Goal: Transaction & Acquisition: Purchase product/service

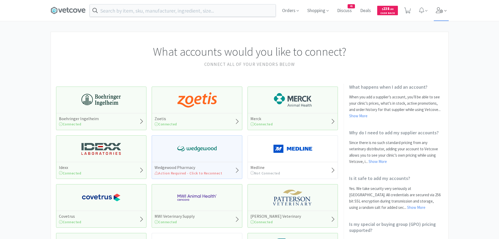
click at [446, 10] on icon at bounding box center [445, 10] width 2 height 5
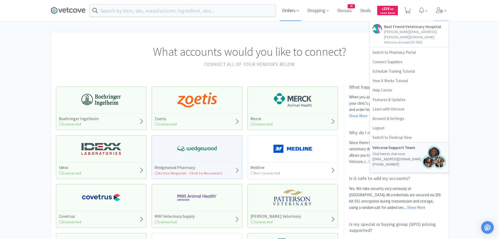
click at [295, 12] on span "Orders" at bounding box center [290, 10] width 21 height 21
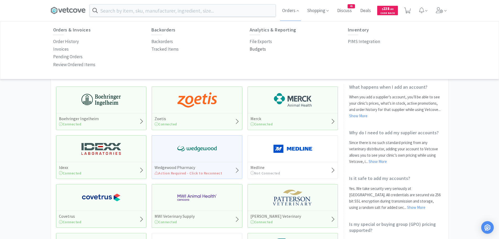
click at [252, 48] on p "Budgets" at bounding box center [258, 49] width 16 height 7
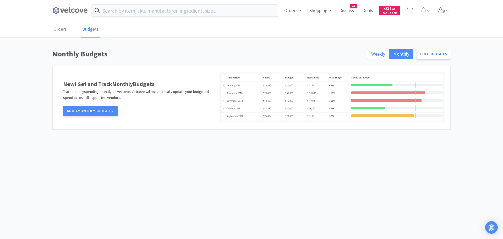
click at [376, 54] on span "Weekly" at bounding box center [378, 54] width 14 height 6
click at [371, 56] on input "Weekly" at bounding box center [371, 56] width 0 height 0
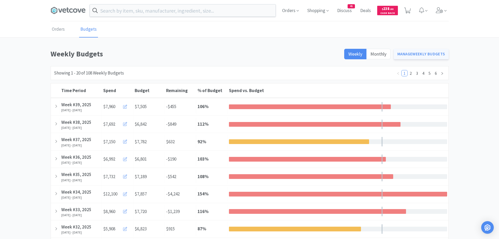
click at [411, 52] on link "Manage Weekly Budgets" at bounding box center [420, 54] width 55 height 10
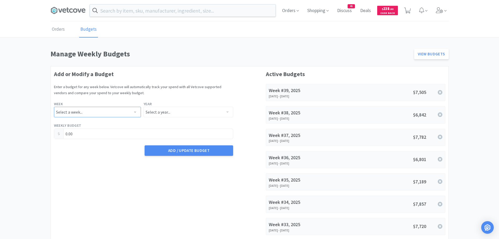
click at [130, 112] on select "Select a week... Week 1 ([DATE] - [DATE]) Week 2 ([DATE] - [DATE]) Week 3 ([DAT…" at bounding box center [97, 112] width 87 height 10
click at [54, 107] on select "Select a week... Week 1 ([DATE] - [DATE]) Week 2 ([DATE] - [DATE]) Week 3 ([DAT…" at bounding box center [97, 112] width 87 height 10
click at [135, 111] on select "Select a week... Week 1 ([DATE] - [DATE]) Week 2 ([DATE] - [DATE]) Week 3 ([DAT…" at bounding box center [97, 112] width 87 height 10
select select "40"
click at [54, 107] on select "Select a week... Week 1 ([DATE] - [DATE]) Week 2 ([DATE] - [DATE]) Week 3 ([DAT…" at bounding box center [97, 112] width 87 height 10
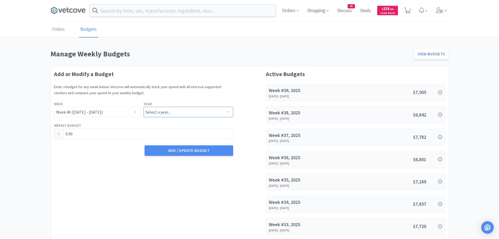
click at [181, 114] on select "Select a year... 2023 2024 2025 2026 2027 2028 2029 2030 2031 2032 2033 2034" at bounding box center [188, 112] width 90 height 10
select select "2025"
click at [143, 107] on select "Select a year... 2023 2024 2025 2026 2027 2028 2029 2030 2031 2032 2033 2034" at bounding box center [188, 112] width 90 height 10
click at [86, 136] on input "0.00" at bounding box center [143, 134] width 179 height 10
drag, startPoint x: 84, startPoint y: 132, endPoint x: 57, endPoint y: 133, distance: 26.7
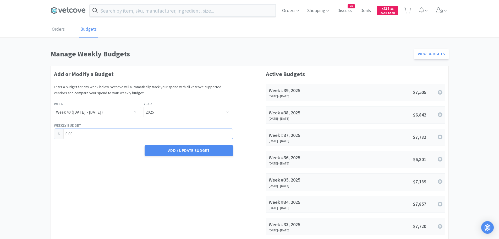
click at [57, 133] on div "0.00" at bounding box center [143, 133] width 179 height 10
type input "6,803.05"
click at [204, 149] on button "Add / Update Budget" at bounding box center [189, 150] width 88 height 10
click at [125, 13] on input "text" at bounding box center [183, 10] width 186 height 12
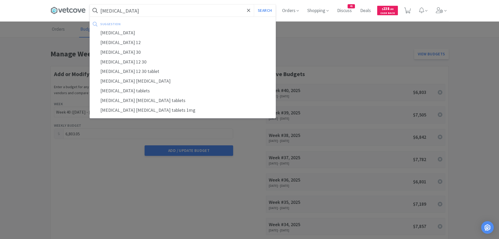
type input "[MEDICAL_DATA]"
click at [254, 4] on button "Search" at bounding box center [265, 10] width 22 height 12
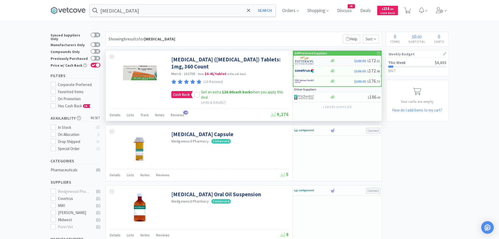
click at [304, 60] on img at bounding box center [305, 61] width 20 height 8
select select "1"
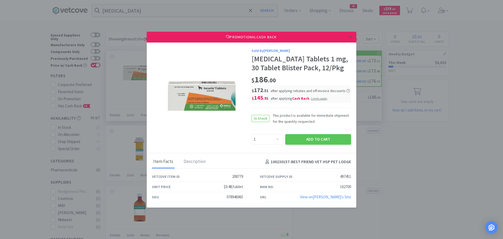
click at [351, 37] on icon at bounding box center [350, 37] width 3 height 5
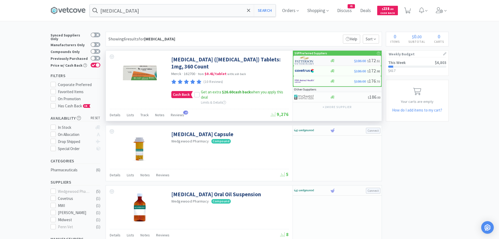
click at [313, 60] on img at bounding box center [305, 61] width 20 height 8
select select "1"
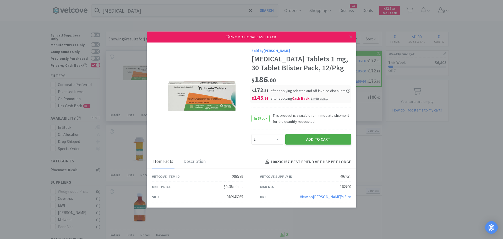
click at [322, 138] on button "Add to Cart" at bounding box center [318, 139] width 66 height 10
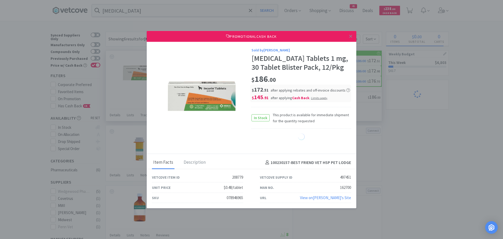
select select "1"
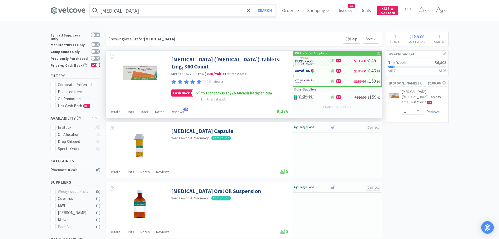
click at [146, 13] on input "[MEDICAL_DATA]" at bounding box center [183, 10] width 186 height 12
click at [461, 39] on div at bounding box center [249, 119] width 499 height 239
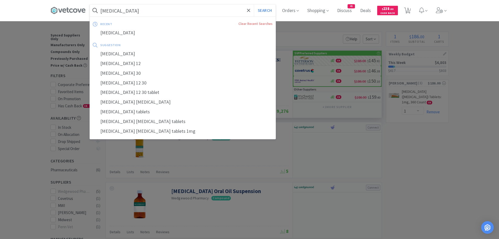
drag, startPoint x: 157, startPoint y: 12, endPoint x: 161, endPoint y: 12, distance: 4.5
click at [157, 12] on input "[MEDICAL_DATA]" at bounding box center [183, 10] width 186 height 12
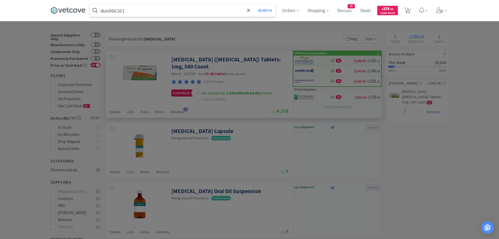
click at [254, 4] on button "Search" at bounding box center [265, 10] width 22 height 12
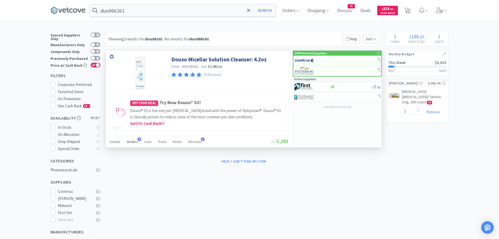
click at [135, 142] on span "Orders" at bounding box center [132, 141] width 11 height 5
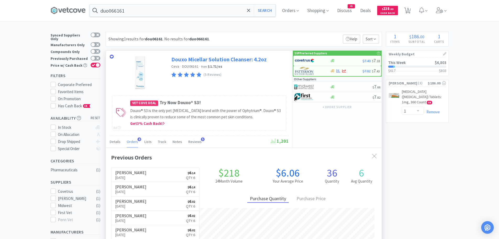
scroll to position [136, 276]
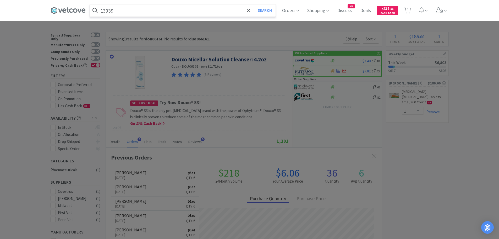
type input "13939"
click at [254, 4] on button "Search" at bounding box center [265, 10] width 22 height 12
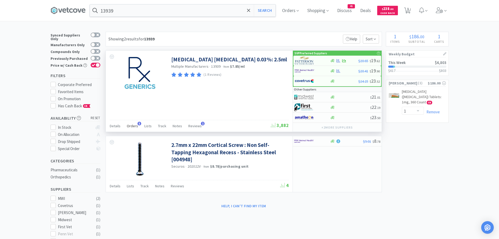
click at [135, 123] on div "Orders 5" at bounding box center [132, 126] width 11 height 10
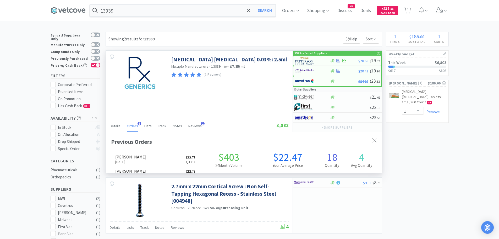
scroll to position [136, 276]
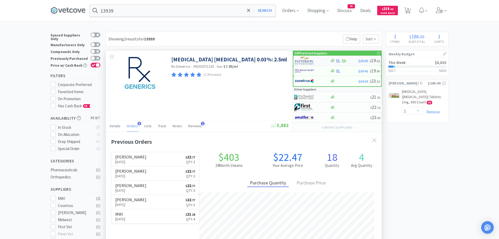
click at [302, 62] on img at bounding box center [305, 61] width 20 height 8
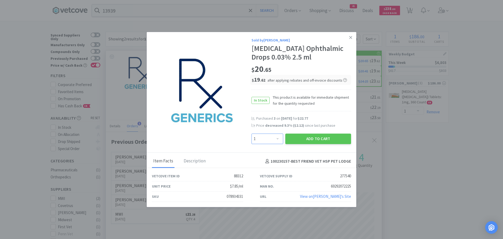
click at [278, 138] on select "Enter Quantity 1 2 3 4 5 6 7 8 9 10 11 12 13 14 15 16 17 18 19 20 Enter Quantity" at bounding box center [267, 138] width 32 height 10
select select "3"
click at [251, 133] on select "Enter Quantity 1 2 3 4 5 6 7 8 9 10 11 12 13 14 15 16 17 18 19 20 Enter Quantity" at bounding box center [267, 138] width 32 height 10
click at [305, 140] on button "Add to Cart" at bounding box center [318, 138] width 66 height 10
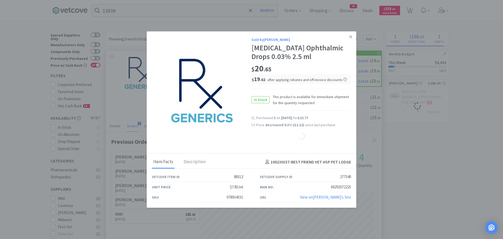
select select "3"
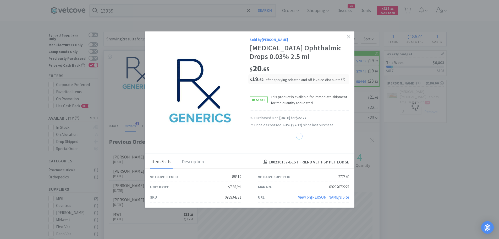
select select "1"
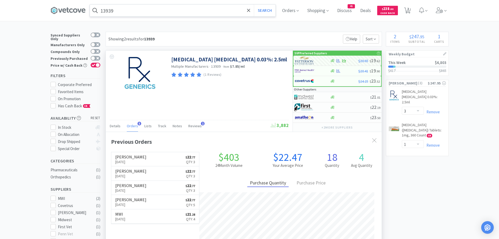
click at [117, 12] on input "13939" at bounding box center [183, 10] width 186 height 12
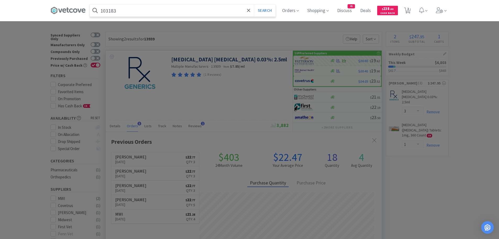
type input "103183"
click at [254, 4] on button "Search" at bounding box center [265, 10] width 22 height 12
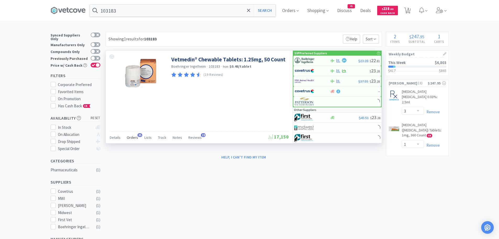
click at [134, 134] on div "Orders 35" at bounding box center [132, 138] width 11 height 10
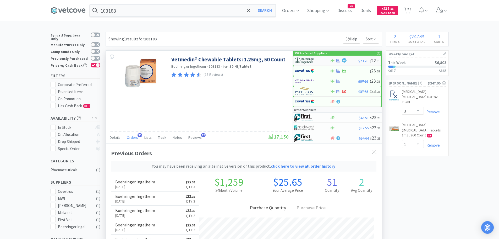
scroll to position [154, 276]
click at [307, 59] on img at bounding box center [305, 61] width 20 height 8
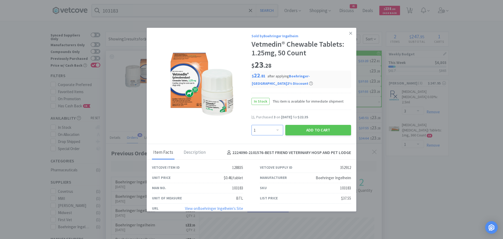
click at [275, 131] on select "Enter Quantity 1 2 3 4 5 6 7 8 9 10 11 12 13 14 15 16 17 18 19 20 Enter Quantity" at bounding box center [267, 130] width 32 height 10
select select "2"
click at [251, 125] on select "Enter Quantity 1 2 3 4 5 6 7 8 9 10 11 12 13 14 15 16 17 18 19 20 Enter Quantity" at bounding box center [267, 130] width 32 height 10
click at [315, 130] on button "Add to Cart" at bounding box center [318, 130] width 66 height 10
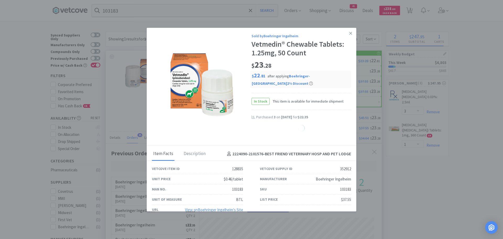
select select "2"
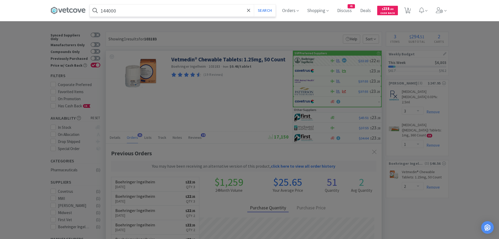
type input "144000"
click at [254, 4] on button "Search" at bounding box center [265, 10] width 22 height 12
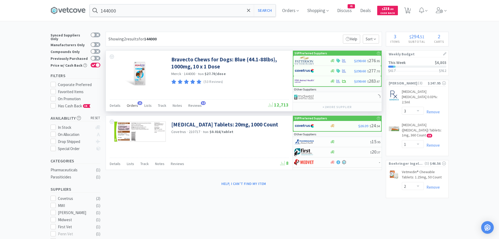
click at [134, 104] on span "Orders" at bounding box center [132, 105] width 11 height 5
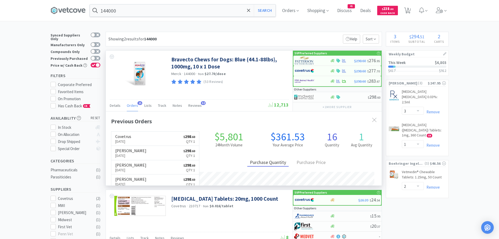
scroll to position [140, 276]
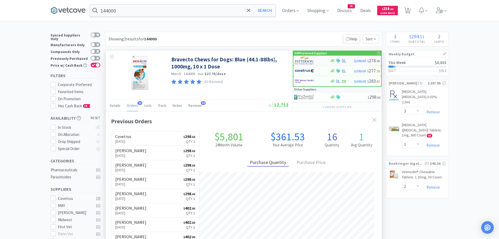
click at [303, 62] on img at bounding box center [305, 61] width 20 height 8
select select "1"
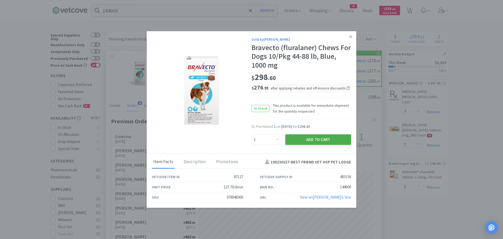
click at [302, 141] on button "Add to Cart" at bounding box center [318, 139] width 66 height 10
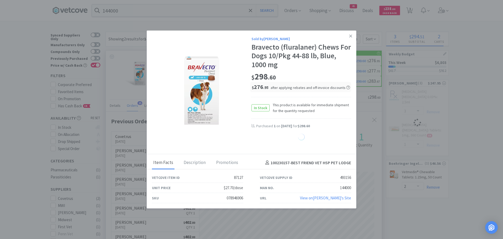
select select "1"
select select "3"
select select "1"
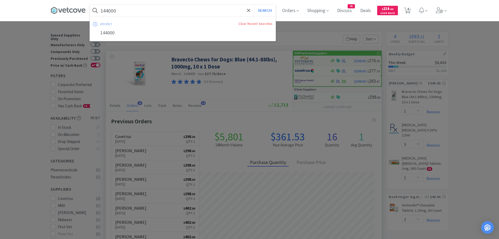
click at [124, 12] on input "144000" at bounding box center [183, 10] width 186 height 12
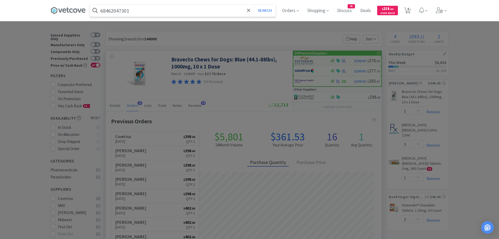
type input "68462047301"
click at [254, 4] on button "Search" at bounding box center [265, 10] width 22 height 12
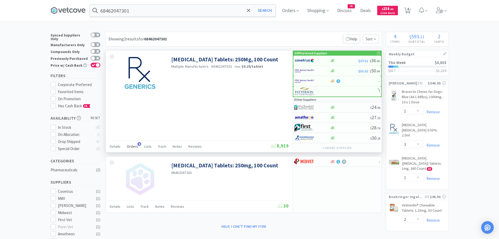
drag, startPoint x: 131, startPoint y: 146, endPoint x: 133, endPoint y: 143, distance: 2.8
click at [131, 146] on span "Orders" at bounding box center [132, 146] width 11 height 5
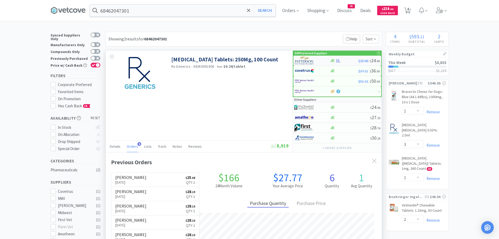
scroll to position [136, 276]
click at [306, 60] on img at bounding box center [305, 61] width 20 height 8
select select "1"
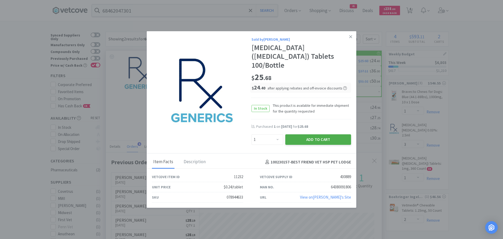
click at [295, 134] on button "Add to Cart" at bounding box center [318, 139] width 66 height 10
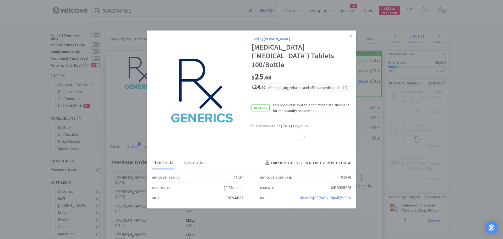
select select "1"
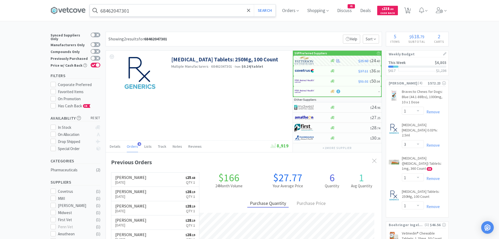
click at [133, 11] on input "68462047301" at bounding box center [183, 10] width 186 height 12
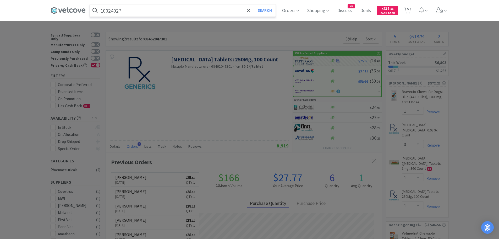
type input "10024027"
click at [254, 4] on button "Search" at bounding box center [265, 10] width 22 height 12
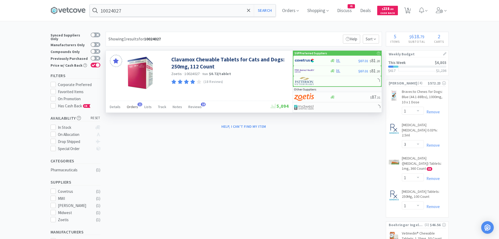
click at [133, 104] on span "Orders" at bounding box center [132, 106] width 11 height 5
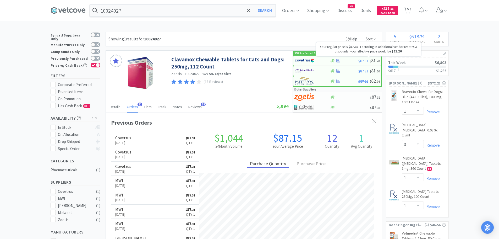
scroll to position [140, 276]
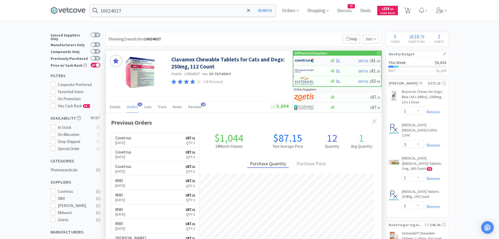
click at [304, 60] on img at bounding box center [305, 61] width 20 height 8
select select "1"
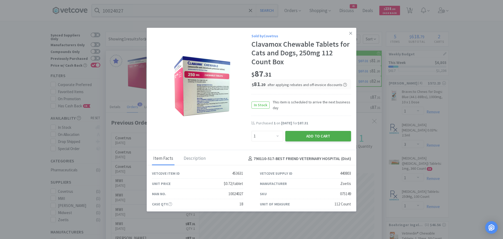
click at [287, 134] on button "Add to Cart" at bounding box center [318, 136] width 66 height 10
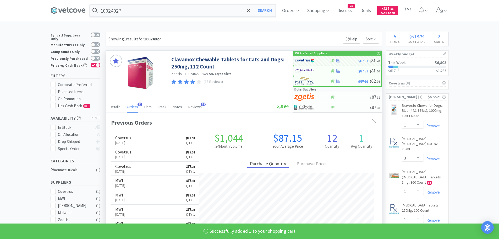
select select "1"
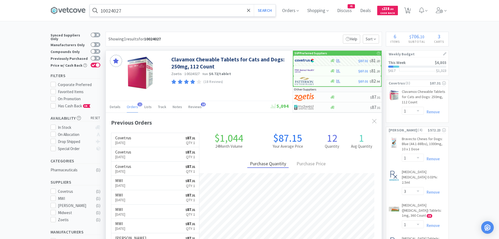
click at [130, 13] on input "10024027" at bounding box center [183, 10] width 186 height 12
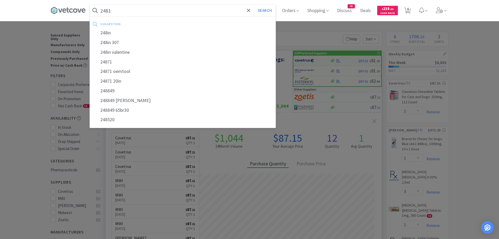
click at [254, 4] on button "Search" at bounding box center [265, 10] width 22 height 12
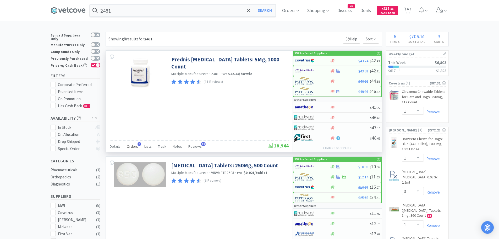
click at [135, 146] on span "Orders" at bounding box center [132, 146] width 11 height 5
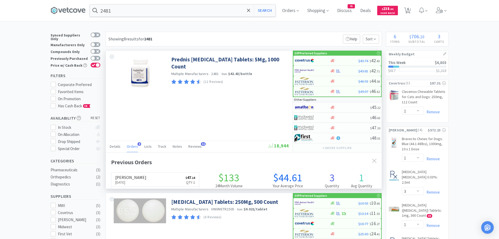
scroll to position [136, 276]
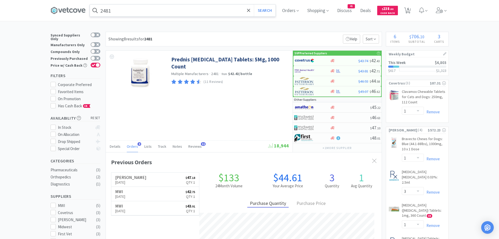
click at [137, 11] on input "2481" at bounding box center [183, 10] width 186 height 12
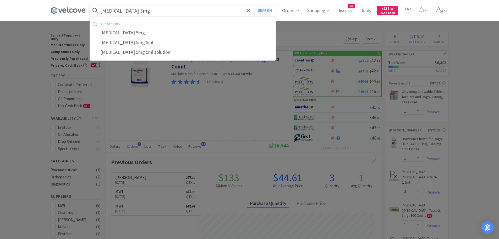
click at [254, 4] on button "Search" at bounding box center [265, 10] width 22 height 12
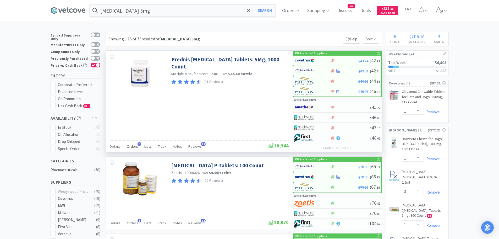
click at [136, 145] on span "Orders" at bounding box center [132, 146] width 11 height 5
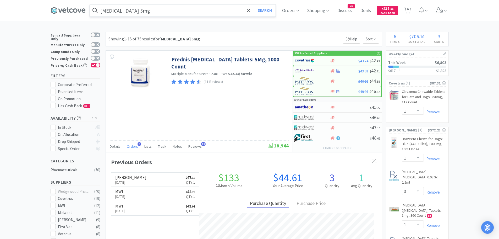
click at [151, 7] on input "[MEDICAL_DATA] 5mg" at bounding box center [183, 10] width 186 height 12
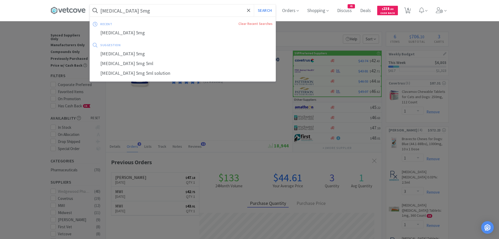
click at [153, 10] on input "[MEDICAL_DATA] 5mg" at bounding box center [183, 10] width 186 height 12
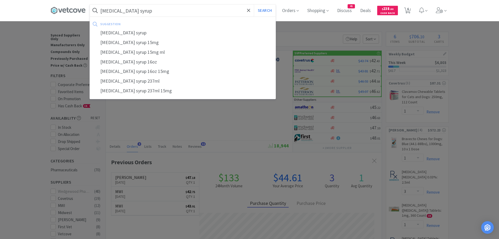
type input "[MEDICAL_DATA] syrup"
click at [254, 4] on button "Search" at bounding box center [265, 10] width 22 height 12
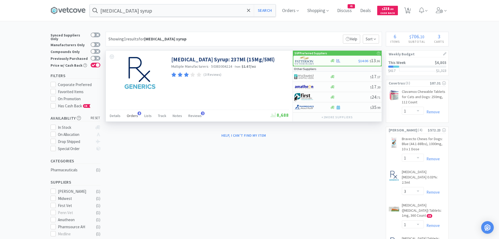
click at [137, 114] on span "8" at bounding box center [139, 113] width 4 height 4
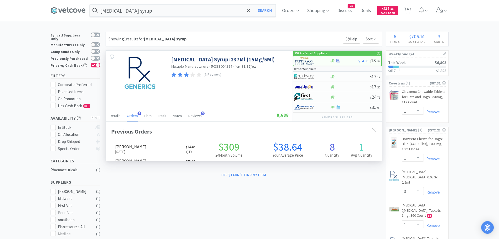
scroll to position [140, 276]
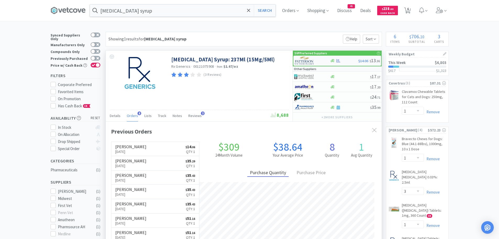
click at [305, 60] on img at bounding box center [305, 61] width 20 height 8
select select "1"
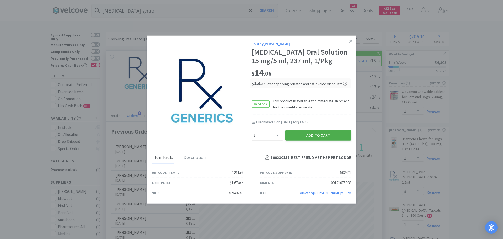
click at [296, 132] on button "Add to Cart" at bounding box center [318, 135] width 66 height 10
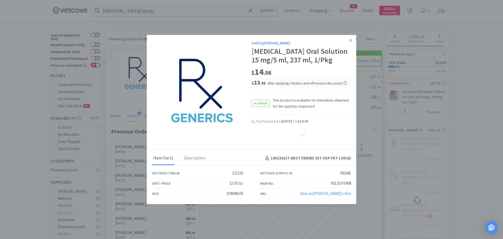
select select "1"
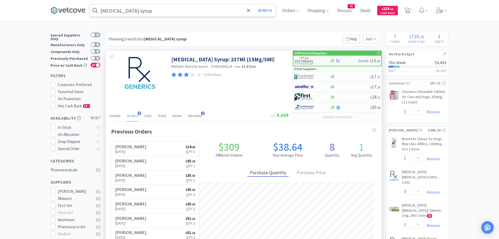
click at [160, 12] on input "[MEDICAL_DATA] syrup" at bounding box center [183, 10] width 186 height 12
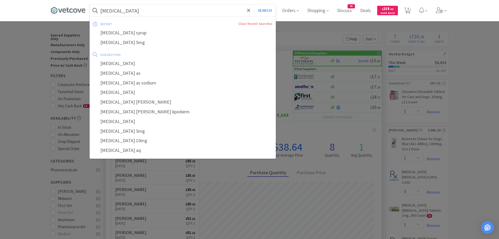
click at [254, 4] on button "Search" at bounding box center [265, 10] width 22 height 12
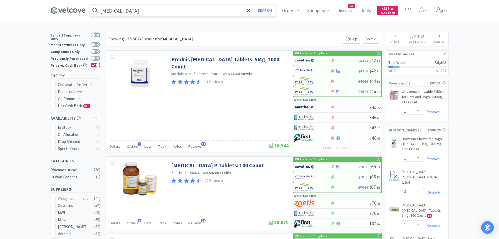
click at [141, 14] on input "[MEDICAL_DATA]" at bounding box center [183, 10] width 186 height 12
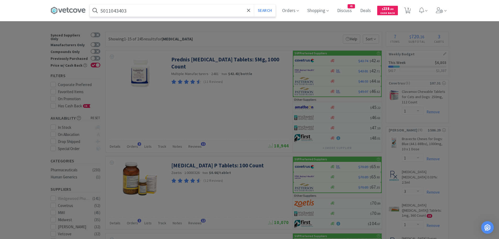
type input "5011043403"
click at [254, 4] on button "Search" at bounding box center [265, 10] width 22 height 12
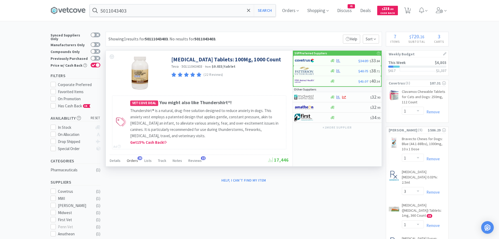
click at [129, 160] on span "Orders" at bounding box center [132, 160] width 11 height 5
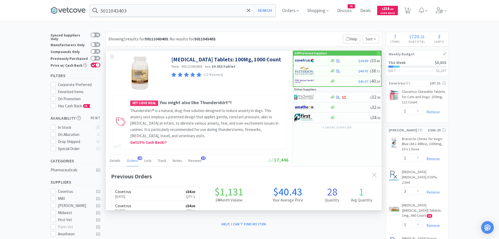
scroll to position [140, 276]
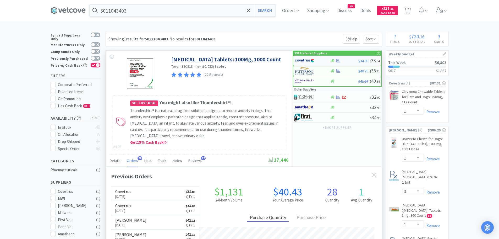
click at [306, 60] on img at bounding box center [305, 61] width 20 height 8
select select "1"
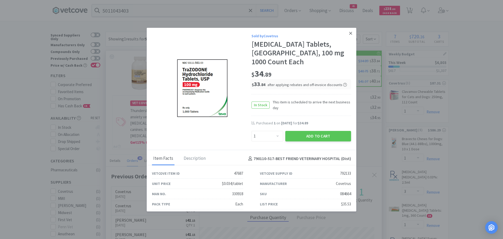
click at [349, 33] on icon at bounding box center [350, 33] width 3 height 5
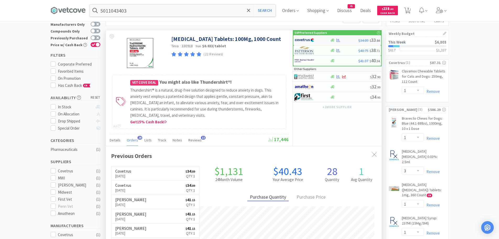
scroll to position [18, 0]
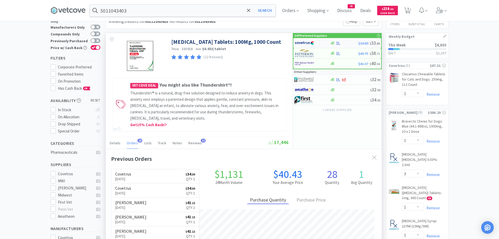
click at [310, 42] on img at bounding box center [305, 43] width 20 height 8
select select "1"
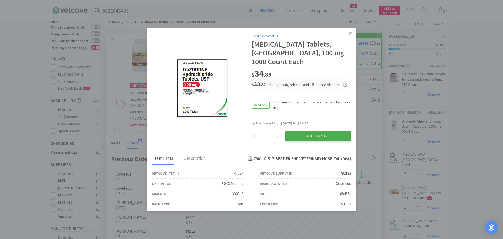
click at [295, 132] on button "Add to Cart" at bounding box center [318, 136] width 66 height 10
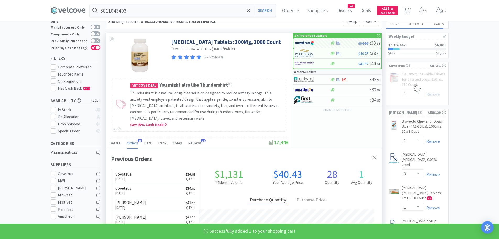
select select "1"
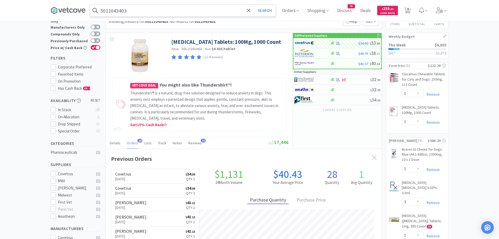
click at [137, 11] on input "5011043403" at bounding box center [183, 10] width 186 height 12
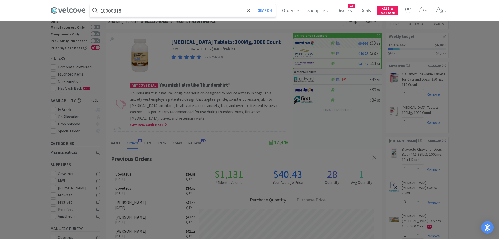
type input "10000318"
click at [254, 4] on button "Search" at bounding box center [265, 10] width 22 height 12
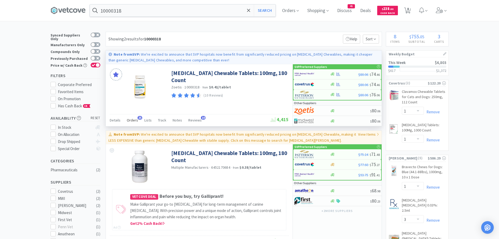
click at [129, 118] on span "Orders" at bounding box center [132, 120] width 11 height 5
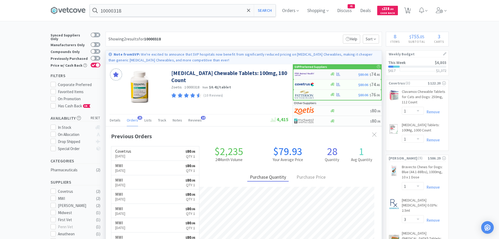
click at [305, 72] on img at bounding box center [305, 74] width 20 height 8
select select "1"
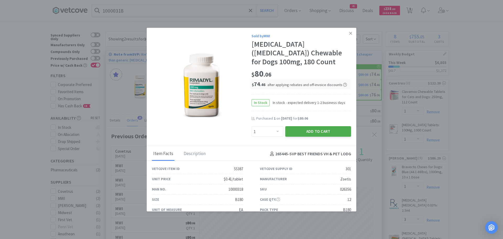
click at [297, 126] on button "Add to Cart" at bounding box center [318, 131] width 66 height 10
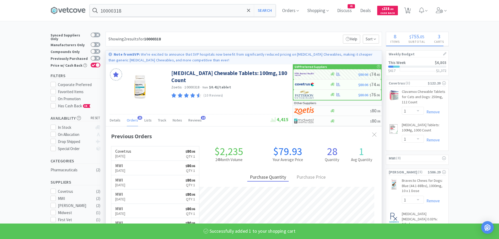
select select "1"
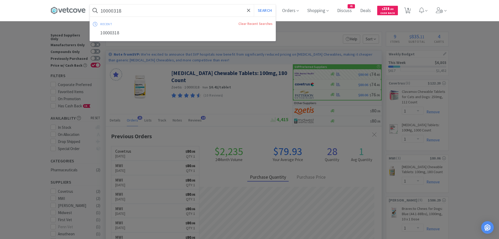
click at [130, 14] on input "10000318" at bounding box center [183, 10] width 186 height 12
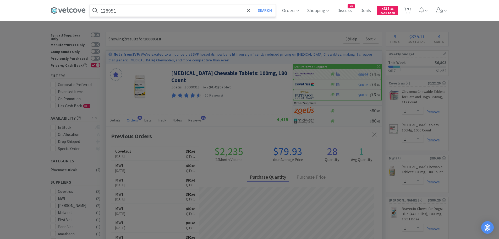
type input "128951"
click at [254, 4] on button "Search" at bounding box center [265, 10] width 22 height 12
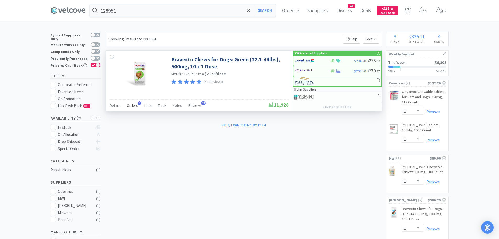
click at [133, 106] on span "Orders" at bounding box center [132, 105] width 11 height 5
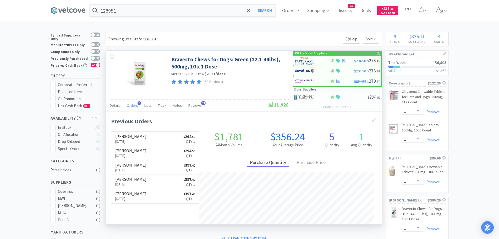
scroll to position [136, 276]
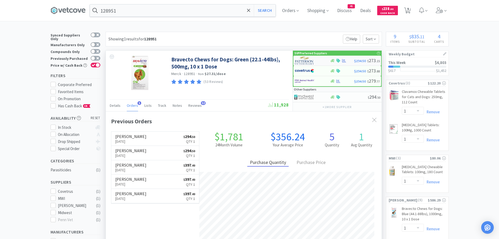
click at [314, 61] on div at bounding box center [309, 60] width 29 height 9
select select "1"
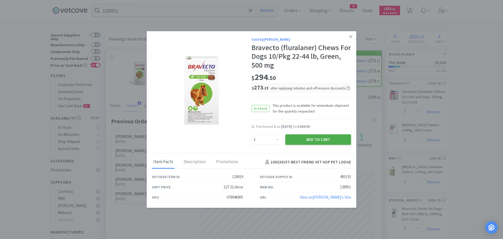
click at [319, 140] on button "Add to Cart" at bounding box center [318, 139] width 66 height 10
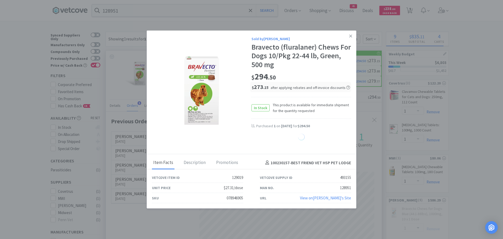
select select "1"
select select "3"
select select "1"
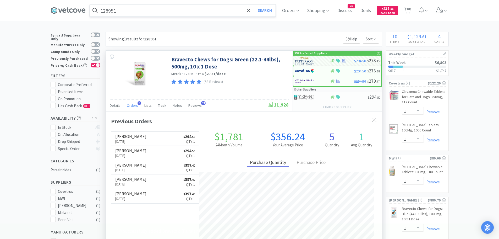
click at [130, 12] on input "128951" at bounding box center [183, 10] width 186 height 12
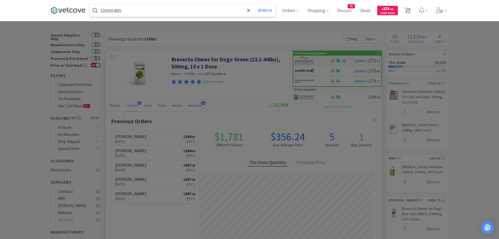
type input "10000485"
click at [254, 4] on button "Search" at bounding box center [265, 10] width 22 height 12
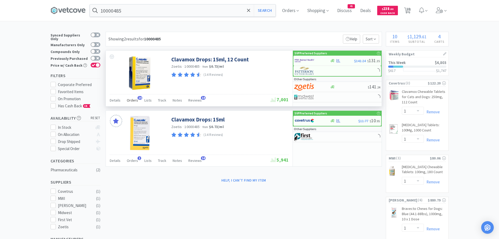
click at [132, 100] on span "Orders" at bounding box center [132, 100] width 11 height 5
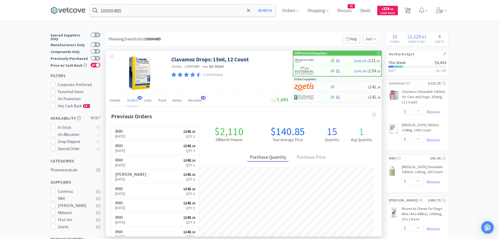
scroll to position [140, 276]
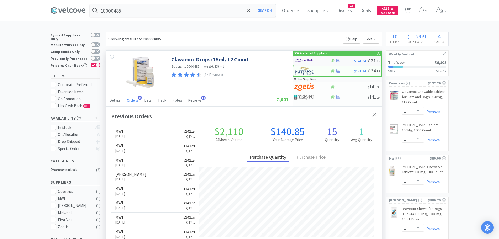
click at [306, 59] on img at bounding box center [305, 61] width 20 height 8
select select "1"
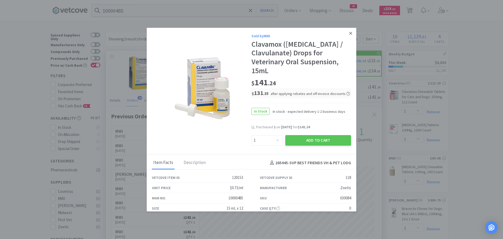
click at [349, 32] on icon at bounding box center [350, 33] width 3 height 5
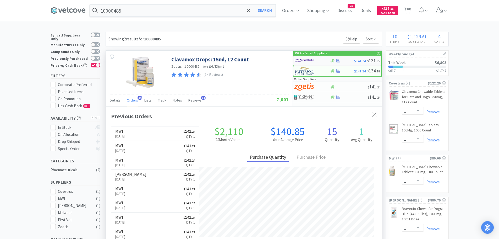
click at [312, 61] on img at bounding box center [305, 61] width 20 height 8
select select "1"
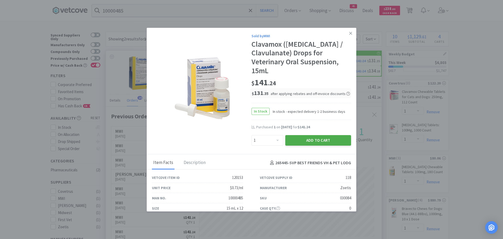
click at [294, 141] on button "Add to Cart" at bounding box center [318, 140] width 66 height 10
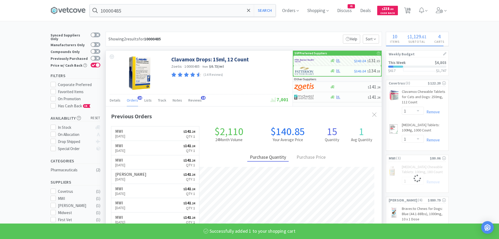
select select "1"
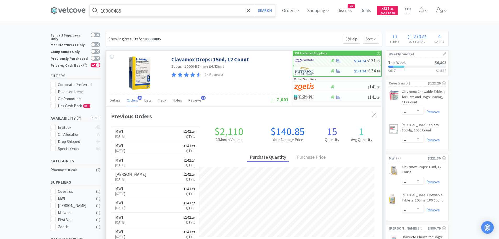
click at [133, 13] on input "10000485" at bounding box center [183, 10] width 186 height 12
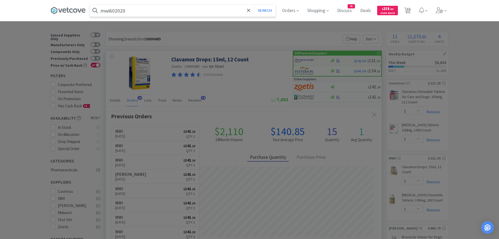
type input "mwi602020"
click at [254, 4] on button "Search" at bounding box center [265, 10] width 22 height 12
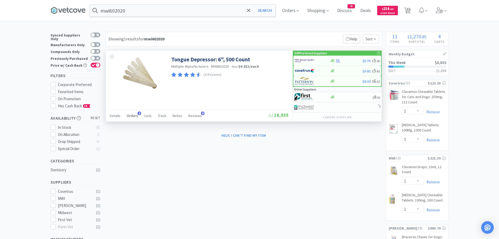
click at [132, 114] on span "Orders" at bounding box center [132, 115] width 11 height 5
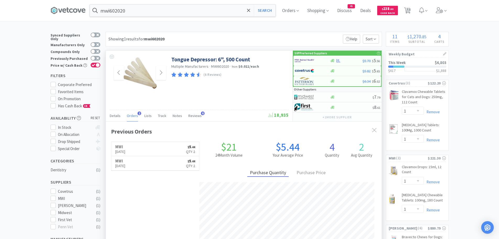
scroll to position [136, 276]
click at [309, 61] on img at bounding box center [305, 61] width 20 height 8
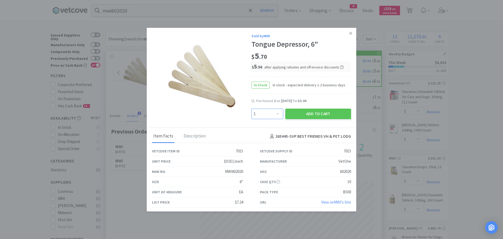
click at [273, 113] on select "Enter Quantity 1 2 3 4 5 6 7 8 9 10 11 12 13 14 15 16 17 18 19 20 Enter Quantity" at bounding box center [267, 113] width 32 height 10
select select "2"
click at [251, 108] on select "Enter Quantity 1 2 3 4 5 6 7 8 9 10 11 12 13 14 15 16 17 18 19 20 Enter Quantity" at bounding box center [267, 113] width 32 height 10
click at [293, 109] on button "Add to Cart" at bounding box center [318, 113] width 66 height 10
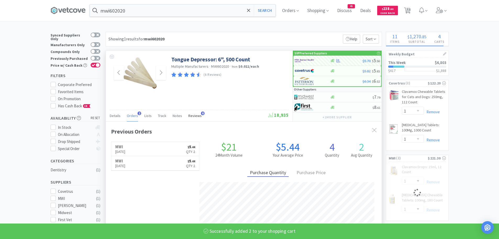
select select "2"
click at [134, 12] on input "mwi602020" at bounding box center [183, 10] width 186 height 12
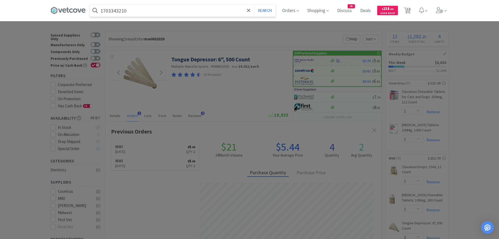
type input "1703343210"
click at [254, 4] on button "Search" at bounding box center [265, 10] width 22 height 12
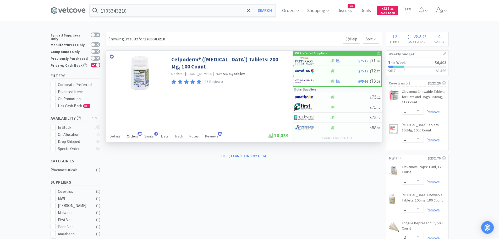
click at [134, 134] on span "Orders" at bounding box center [132, 136] width 11 height 5
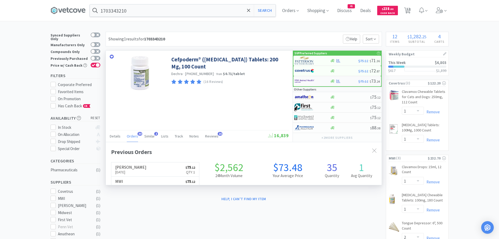
scroll to position [140, 276]
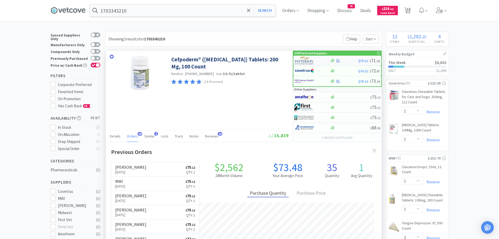
click at [304, 60] on img at bounding box center [305, 61] width 20 height 8
select select "1"
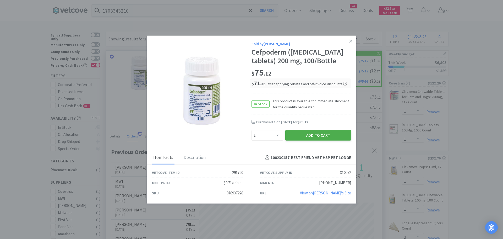
click at [322, 137] on button "Add to Cart" at bounding box center [318, 135] width 66 height 10
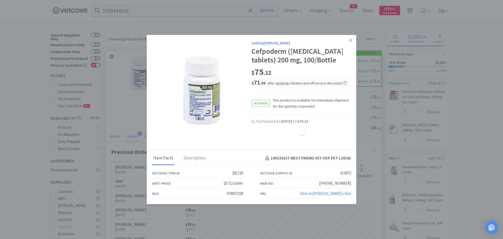
select select "1"
select select "3"
select select "1"
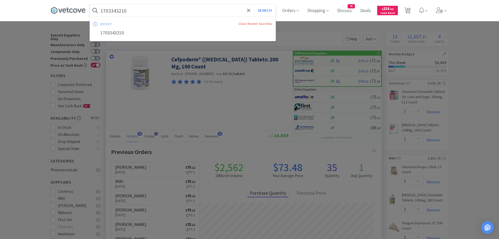
click at [134, 14] on input "1703343210" at bounding box center [183, 10] width 186 height 12
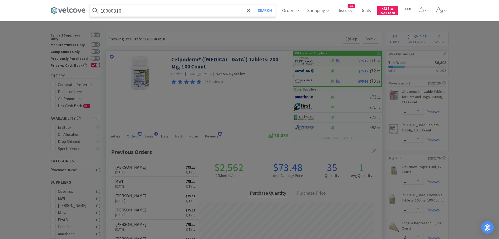
type input "10000316"
click at [254, 4] on button "Search" at bounding box center [265, 10] width 22 height 12
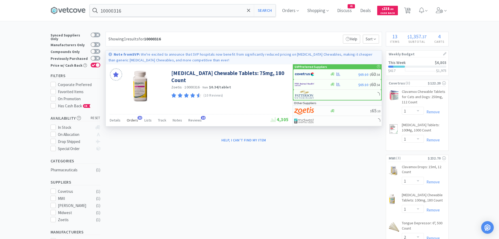
click at [131, 120] on span "Orders" at bounding box center [132, 120] width 11 height 5
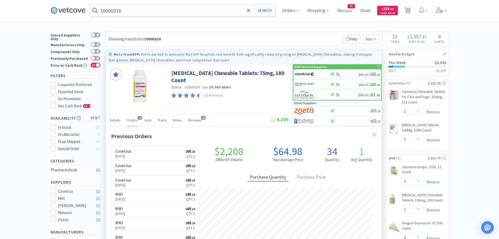
scroll to position [140, 276]
click at [314, 73] on img at bounding box center [305, 74] width 20 height 8
select select "1"
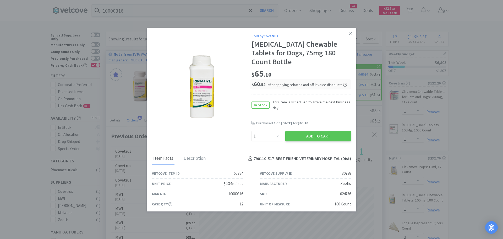
drag, startPoint x: 292, startPoint y: 125, endPoint x: 274, endPoint y: 99, distance: 31.6
click at [291, 131] on button "Add to Cart" at bounding box center [318, 136] width 66 height 10
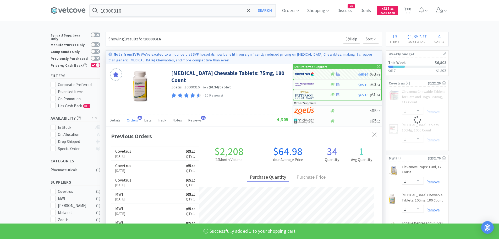
select select "1"
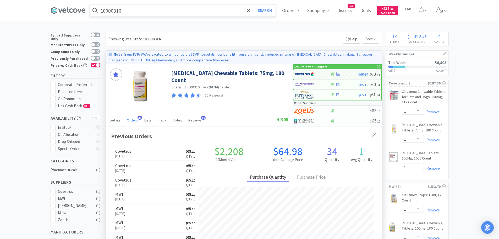
click at [146, 12] on input "10000316" at bounding box center [183, 10] width 186 height 12
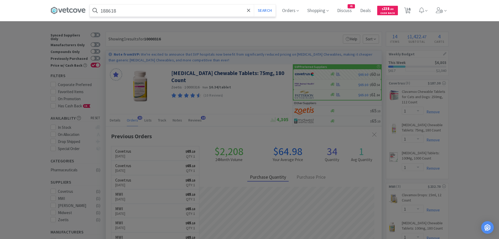
type input "188618"
click at [254, 4] on button "Search" at bounding box center [265, 10] width 22 height 12
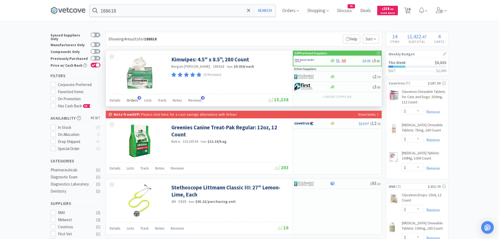
click at [130, 98] on span "Orders" at bounding box center [132, 100] width 11 height 5
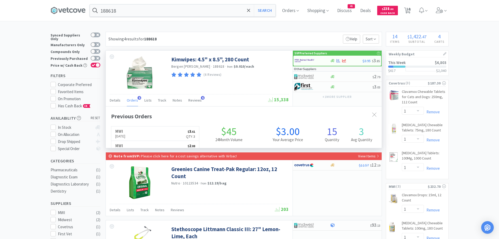
scroll to position [136, 276]
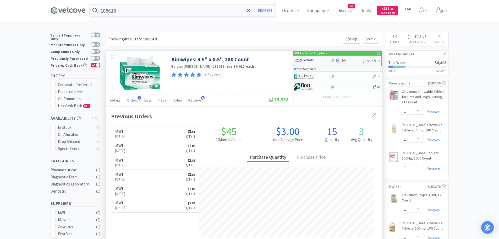
click at [306, 60] on img at bounding box center [305, 61] width 20 height 8
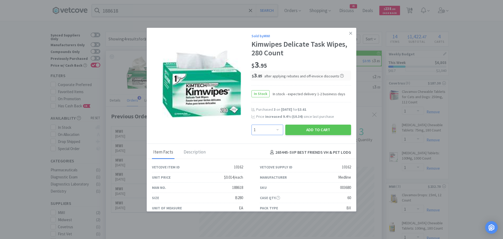
click at [273, 127] on select "Enter Quantity 1 2 3 4 5 6 7 8 9 10 11 12 13 14 15 16 17 18 19 20 Enter Quantity" at bounding box center [267, 129] width 32 height 10
select select "2"
click at [251, 124] on select "Enter Quantity 1 2 3 4 5 6 7 8 9 10 11 12 13 14 15 16 17 18 19 20 Enter Quantity" at bounding box center [267, 129] width 32 height 10
click at [299, 129] on button "Add to Cart" at bounding box center [318, 129] width 66 height 10
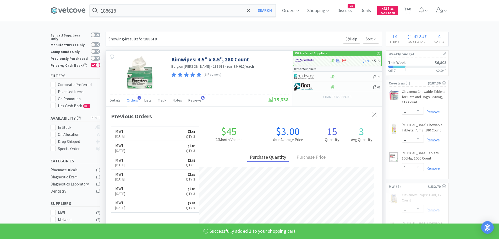
select select "2"
select select "1"
select select "2"
click at [150, 11] on input "188618" at bounding box center [183, 10] width 186 height 12
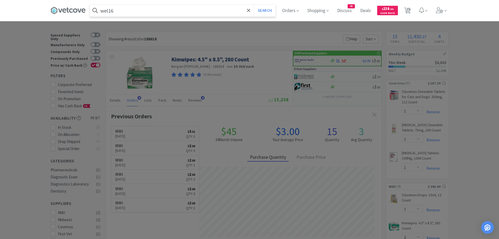
type input "wel16"
click at [254, 4] on button "Search" at bounding box center [265, 10] width 22 height 12
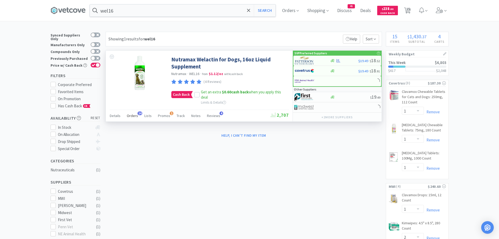
click at [135, 114] on span "Orders" at bounding box center [132, 115] width 11 height 5
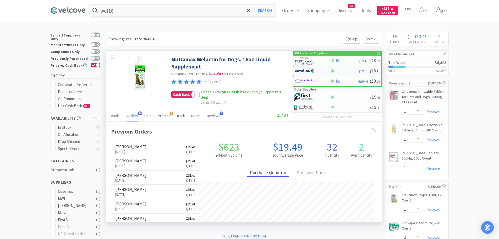
scroll to position [140, 276]
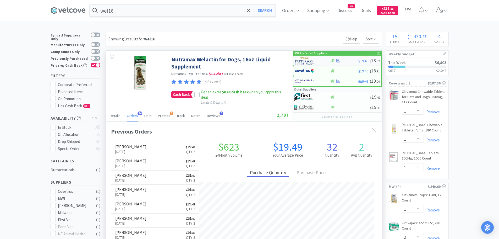
click at [311, 60] on img at bounding box center [305, 61] width 20 height 8
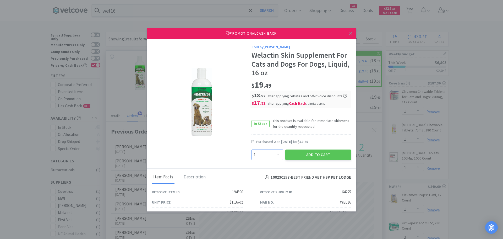
click at [272, 153] on select "Enter Quantity 1 2 3 4 5 6 7 8 9 10 11 12 13 14 15 16 17 18 19 20 Enter Quantity" at bounding box center [267, 154] width 32 height 10
select select "2"
click at [251, 149] on select "Enter Quantity 1 2 3 4 5 6 7 8 9 10 11 12 13 14 15 16 17 18 19 20 Enter Quantity" at bounding box center [267, 154] width 32 height 10
click at [298, 154] on button "Add to Cart" at bounding box center [318, 154] width 66 height 10
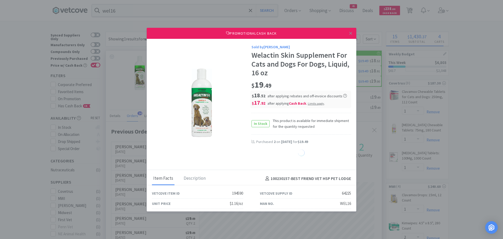
select select "2"
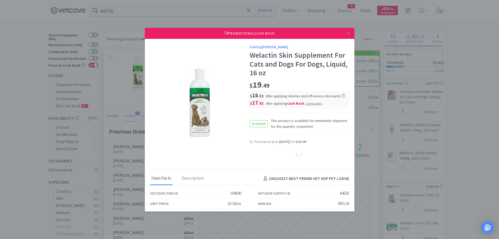
select select "1"
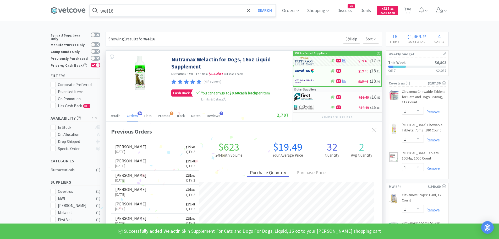
click at [137, 10] on input "wel16" at bounding box center [183, 10] width 186 height 12
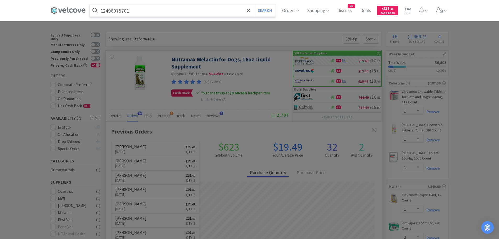
type input "12496075701"
click at [254, 4] on button "Search" at bounding box center [265, 10] width 22 height 12
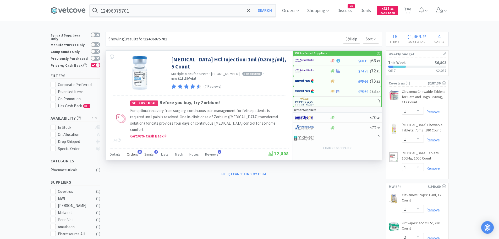
click at [132, 152] on span "Orders" at bounding box center [132, 154] width 11 height 5
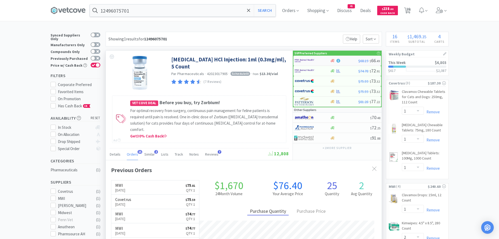
scroll to position [140, 276]
click at [305, 69] on img at bounding box center [305, 71] width 20 height 8
select select "1"
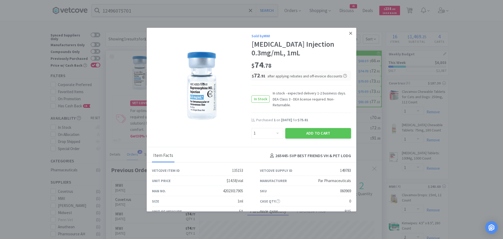
click at [349, 31] on icon at bounding box center [350, 33] width 3 height 5
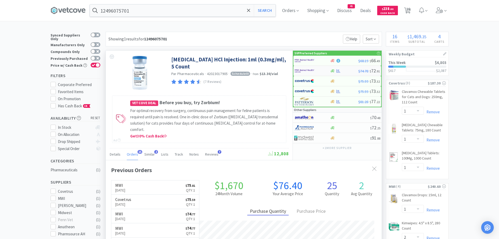
click at [309, 70] on img at bounding box center [305, 71] width 20 height 8
select select "1"
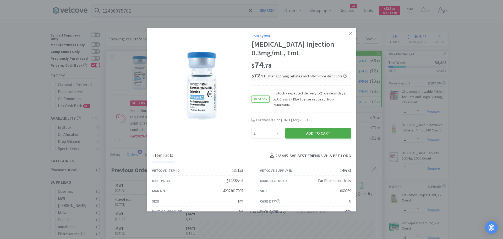
click at [291, 128] on button "Add to Cart" at bounding box center [318, 133] width 66 height 10
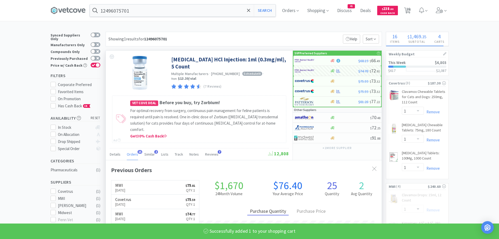
select select "1"
select select "2"
select select "1"
select select "2"
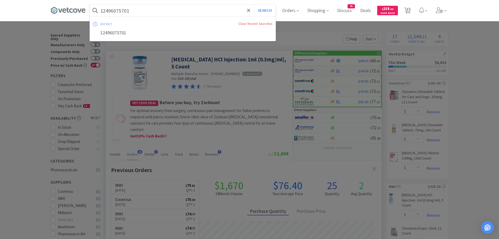
click at [154, 10] on input "12496075701" at bounding box center [183, 10] width 186 height 12
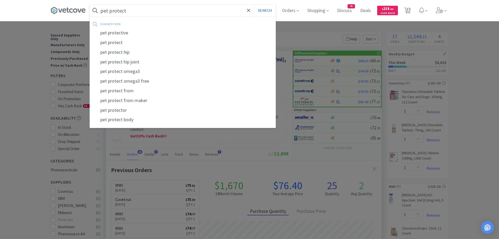
type input "pet protect"
click at [254, 4] on button "Search" at bounding box center [265, 10] width 22 height 12
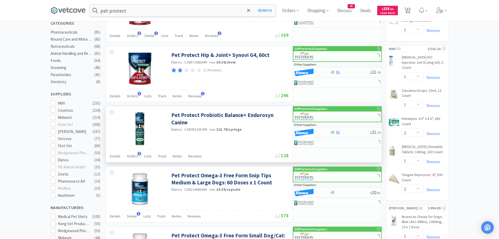
scroll to position [140, 0]
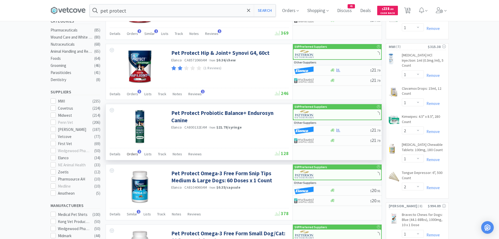
click at [140, 152] on span "3" at bounding box center [139, 151] width 4 height 4
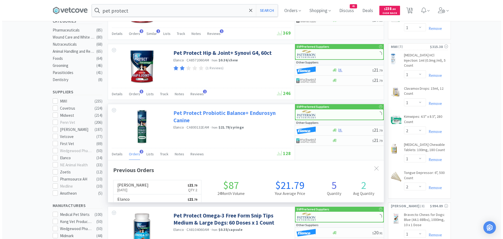
scroll to position [136, 276]
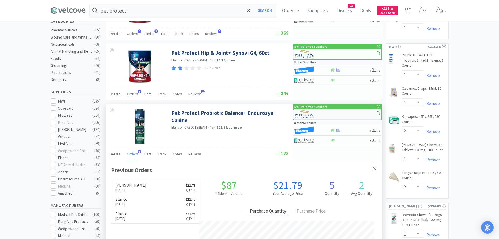
click at [302, 115] on img at bounding box center [305, 114] width 20 height 8
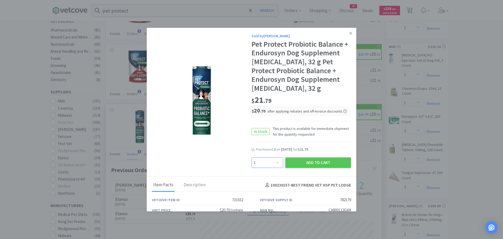
click at [270, 157] on select "Enter Quantity 1 2 3 4 5 6 7 8 9 10 11 12 13 14 15 16 17 18 19 20 Enter Quantity" at bounding box center [267, 162] width 32 height 10
select select "2"
click at [251, 157] on select "Enter Quantity 1 2 3 4 5 6 7 8 9 10 11 12 13 14 15 16 17 18 19 20 Enter Quantity" at bounding box center [267, 162] width 32 height 10
click at [299, 157] on button "Add to Cart" at bounding box center [318, 162] width 66 height 10
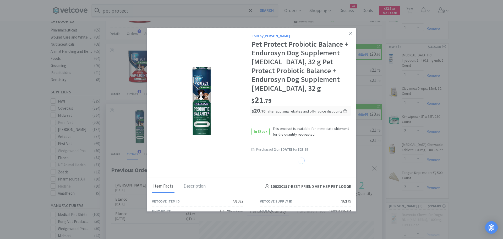
select select "2"
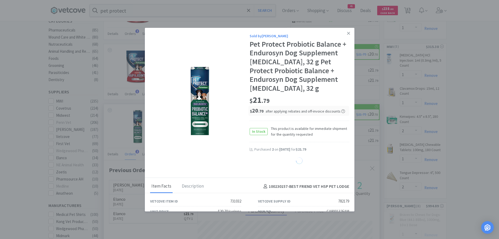
select select "1"
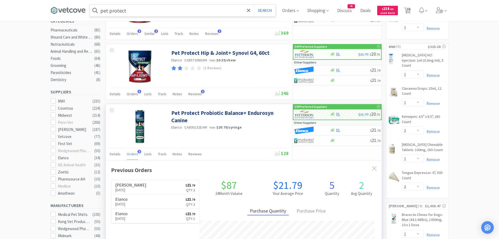
click at [125, 13] on input "pet protect" at bounding box center [183, 10] width 186 height 12
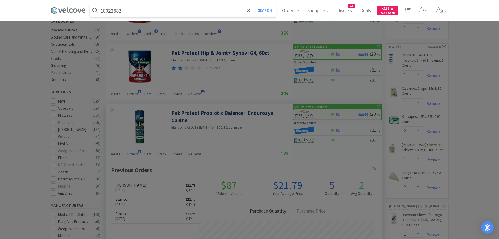
type input "10022682"
click at [254, 4] on button "Search" at bounding box center [265, 10] width 22 height 12
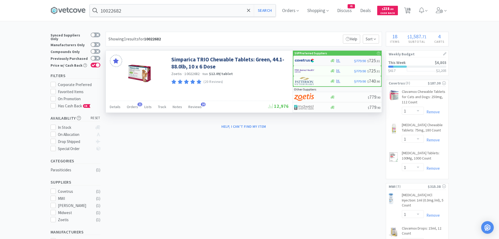
click at [306, 59] on img at bounding box center [305, 61] width 20 height 8
select select "2"
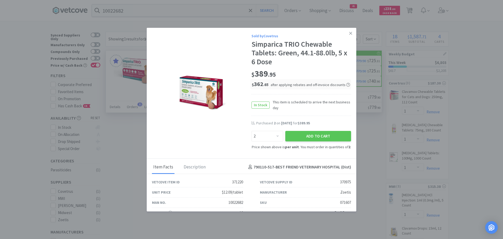
drag, startPoint x: 311, startPoint y: 135, endPoint x: 287, endPoint y: 92, distance: 48.5
click at [311, 135] on button "Add to Cart" at bounding box center [318, 136] width 66 height 10
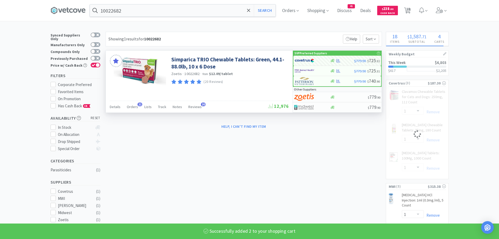
select select "2"
select select "1"
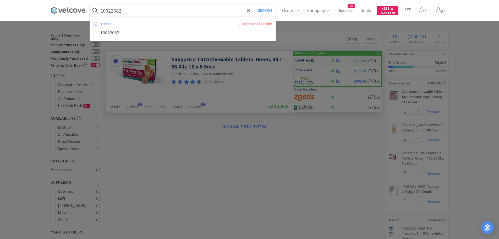
click at [145, 14] on input "10022682" at bounding box center [183, 10] width 186 height 12
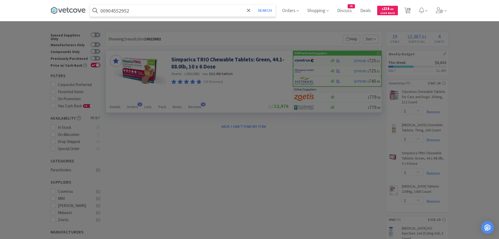
type input "00904552952"
click at [254, 4] on button "Search" at bounding box center [265, 10] width 22 height 12
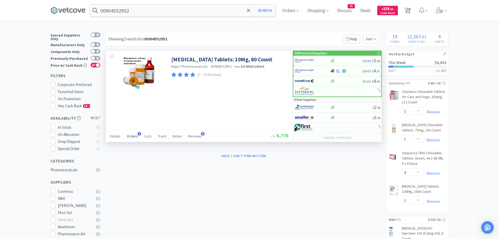
click at [134, 134] on span "Orders" at bounding box center [132, 136] width 11 height 5
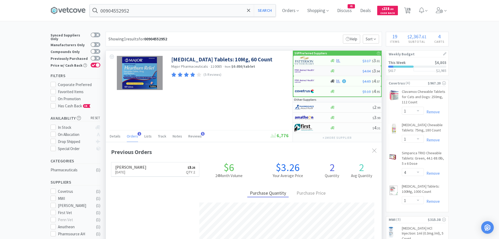
scroll to position [136, 276]
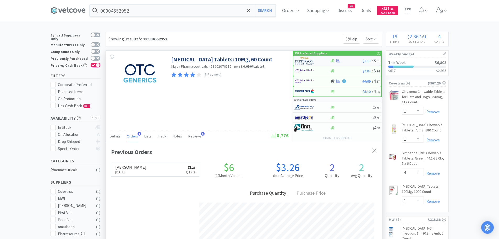
click at [302, 61] on img at bounding box center [305, 61] width 20 height 8
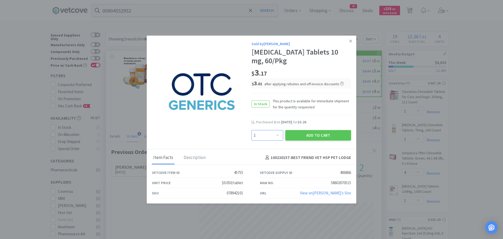
click at [272, 133] on select "Enter Quantity 1 2 3 4 5 6 7 8 9 10 11 12 13 14 15 16 17 18 19 20 Enter Quantity" at bounding box center [267, 135] width 32 height 10
select select "2"
click at [251, 130] on select "Enter Quantity 1 2 3 4 5 6 7 8 9 10 11 12 13 14 15 16 17 18 19 20 Enter Quantity" at bounding box center [267, 135] width 32 height 10
click at [298, 135] on button "Add to Cart" at bounding box center [318, 135] width 66 height 10
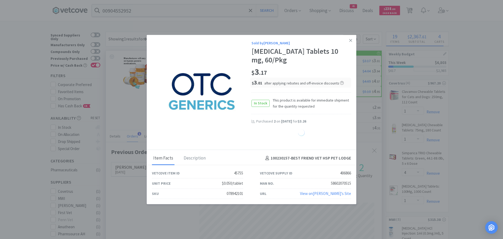
select select "2"
select select "3"
select select "1"
select select "2"
select select "1"
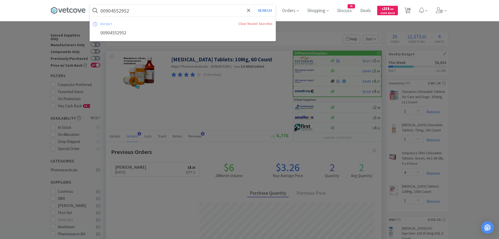
click at [143, 14] on input "00904552952" at bounding box center [183, 10] width 186 height 12
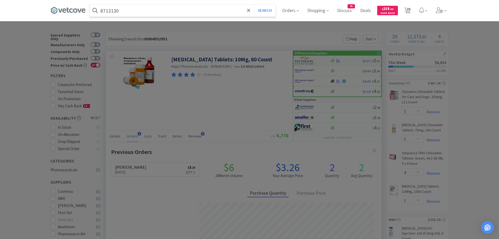
click at [254, 4] on button "Search" at bounding box center [265, 10] width 22 height 12
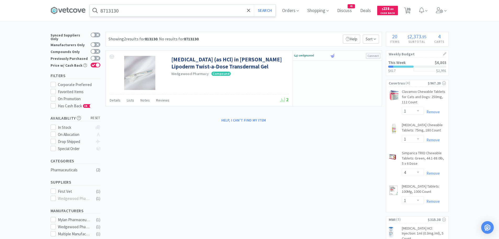
click at [143, 13] on input "8713130" at bounding box center [183, 10] width 186 height 12
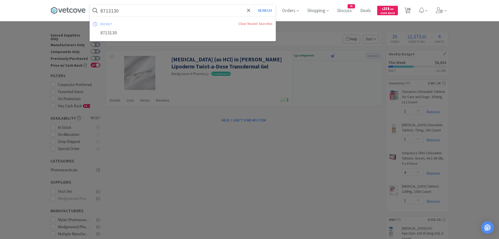
click at [254, 4] on button "Search" at bounding box center [265, 10] width 22 height 12
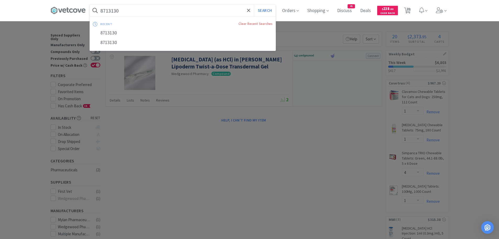
click at [140, 16] on input "8713130" at bounding box center [183, 10] width 186 height 12
click at [254, 4] on button "Search" at bounding box center [265, 10] width 22 height 12
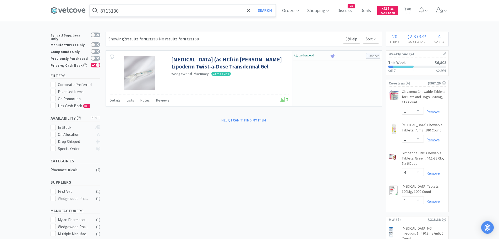
click at [140, 16] on input "8713130" at bounding box center [183, 10] width 186 height 12
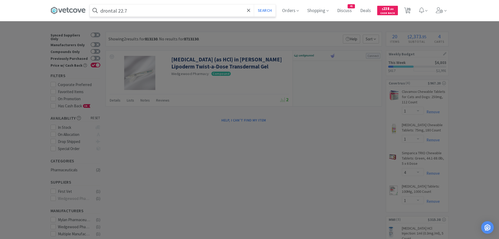
type input "drontal 22.7"
click at [254, 4] on button "Search" at bounding box center [265, 10] width 22 height 12
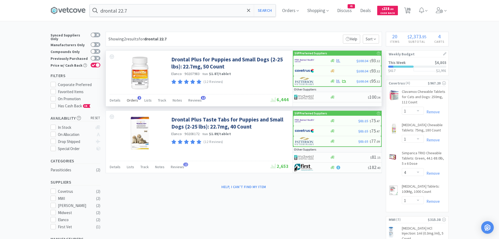
click at [133, 99] on span "Orders" at bounding box center [132, 100] width 11 height 5
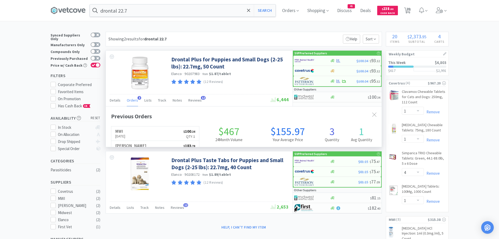
scroll to position [136, 276]
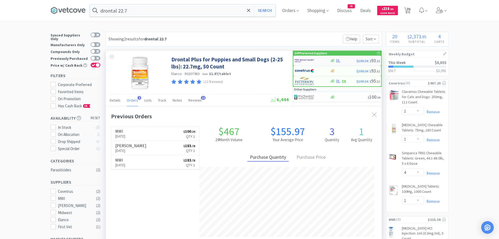
click at [305, 59] on img at bounding box center [305, 61] width 20 height 8
select select "1"
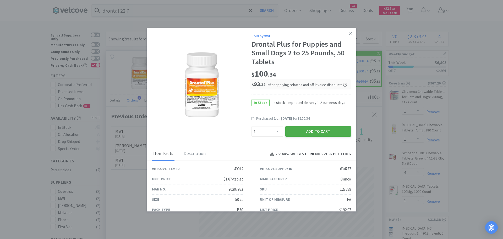
click at [301, 131] on button "Add to Cart" at bounding box center [318, 131] width 66 height 10
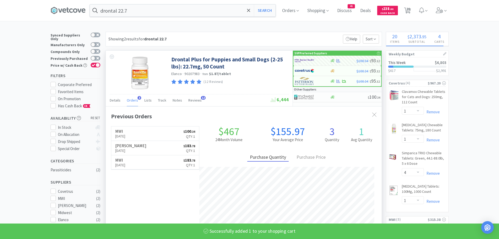
select select "1"
select select "2"
select select "1"
select select "2"
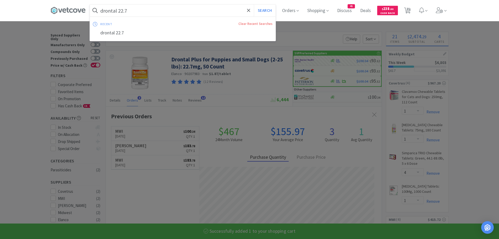
click at [150, 12] on input "drontal 22.7" at bounding box center [183, 10] width 186 height 12
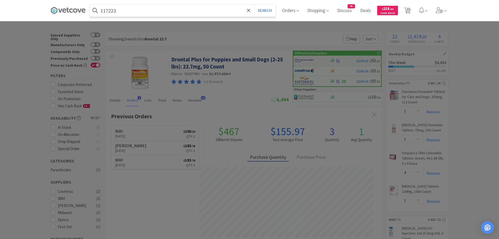
type input "117223"
click at [254, 4] on button "Search" at bounding box center [265, 10] width 22 height 12
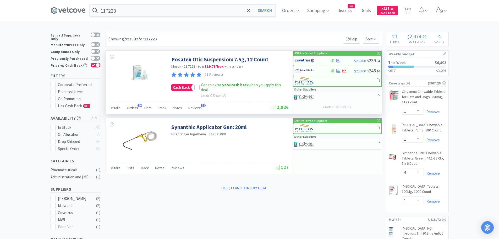
click at [136, 106] on span "Orders" at bounding box center [132, 107] width 11 height 5
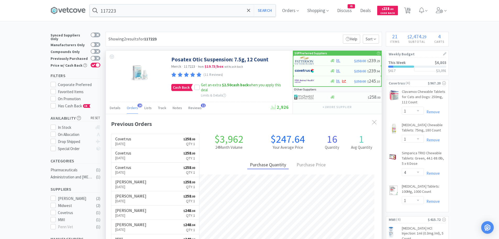
scroll to position [140, 276]
click at [306, 60] on img at bounding box center [305, 61] width 20 height 8
select select "1"
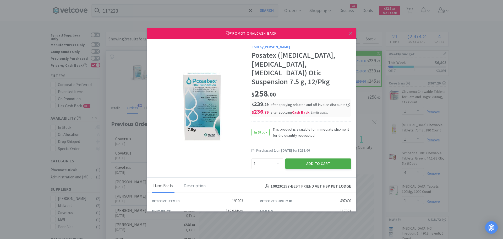
click at [299, 158] on button "Add to Cart" at bounding box center [318, 163] width 66 height 10
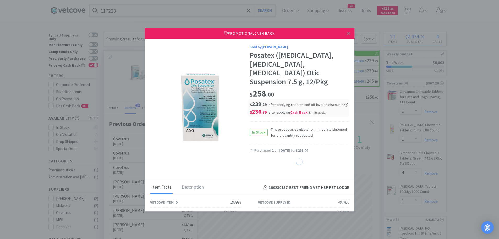
select select "1"
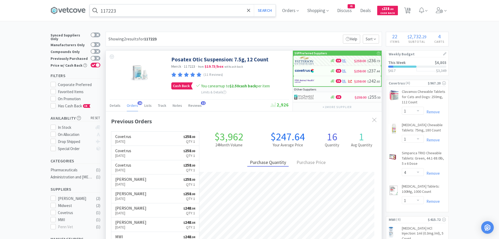
click at [139, 13] on input "117223" at bounding box center [183, 10] width 186 height 12
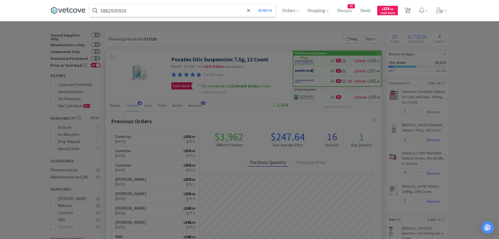
type input "5882930920"
click at [254, 4] on button "Search" at bounding box center [265, 10] width 22 height 12
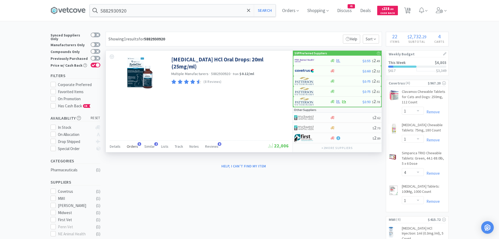
click at [134, 147] on span "Orders" at bounding box center [132, 146] width 11 height 5
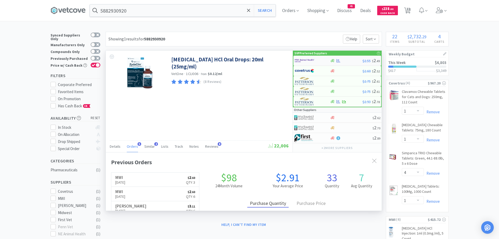
scroll to position [136, 276]
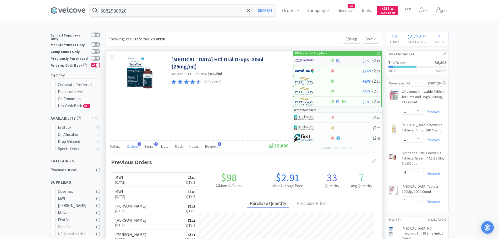
click at [311, 59] on img at bounding box center [305, 61] width 20 height 8
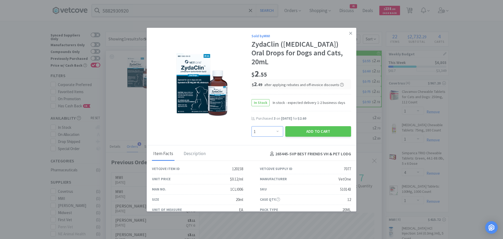
click at [275, 126] on select "Enter Quantity 1 2 3 4 5 6 7 8 9 10 11 12 13 14 15 16 17 18 19 20 Enter Quantity" at bounding box center [267, 131] width 32 height 10
select select "3"
click at [251, 126] on select "Enter Quantity 1 2 3 4 5 6 7 8 9 10 11 12 13 14 15 16 17 18 19 20 Enter Quantity" at bounding box center [267, 131] width 32 height 10
click at [290, 126] on button "Add to Cart" at bounding box center [318, 131] width 66 height 10
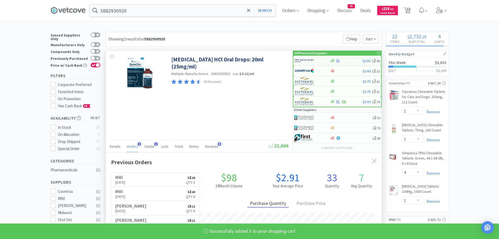
select select "3"
select select "1"
select select "2"
select select "1"
select select "2"
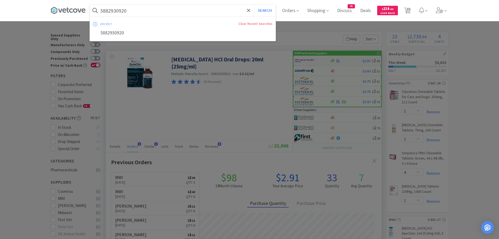
click at [146, 11] on input "5882930920" at bounding box center [183, 10] width 186 height 12
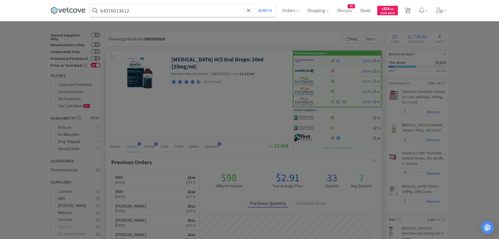
type input "64376013612"
click at [254, 4] on button "Search" at bounding box center [265, 10] width 22 height 12
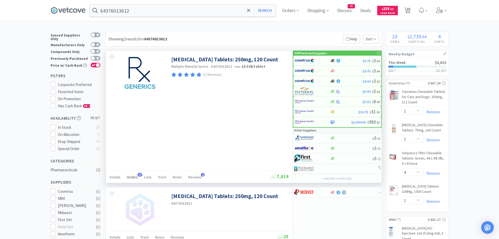
drag, startPoint x: 131, startPoint y: 179, endPoint x: 133, endPoint y: 173, distance: 6.2
click at [131, 179] on span "Orders" at bounding box center [132, 176] width 11 height 5
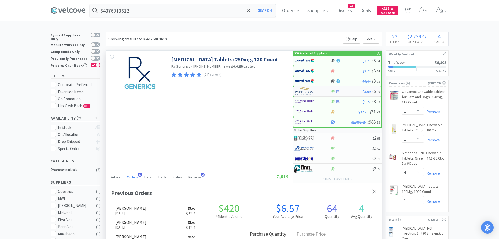
click at [312, 91] on img at bounding box center [305, 91] width 20 height 8
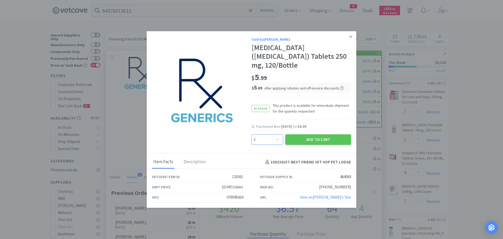
click at [277, 134] on select "Enter Quantity 1 2 3 4 5 6 7 8 9 10 11 12 13 14 15 16 17 18 19 20 Enter Quantity" at bounding box center [267, 139] width 32 height 10
select select "4"
click at [251, 134] on select "Enter Quantity 1 2 3 4 5 6 7 8 9 10 11 12 13 14 15 16 17 18 19 20 Enter Quantity" at bounding box center [267, 139] width 32 height 10
click at [302, 134] on button "Add to Cart" at bounding box center [318, 139] width 66 height 10
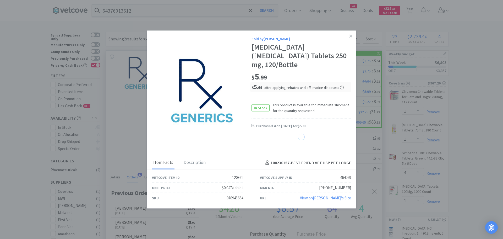
select select "4"
select select "2"
select select "1"
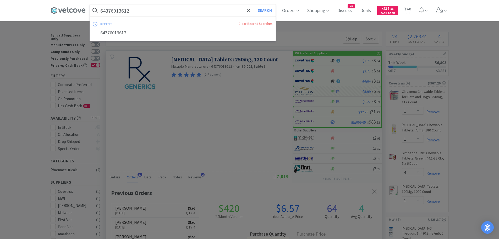
click at [153, 11] on input "64376013612" at bounding box center [183, 10] width 186 height 12
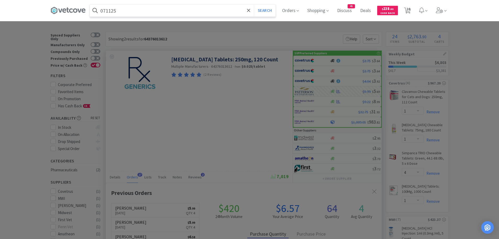
type input "071125"
click at [254, 4] on button "Search" at bounding box center [265, 10] width 22 height 12
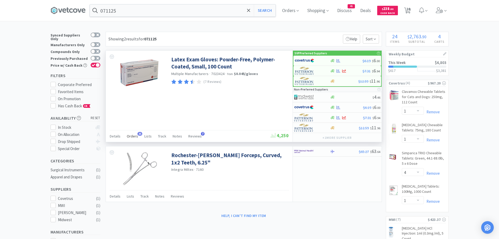
click at [131, 140] on div "Orders 35" at bounding box center [132, 137] width 11 height 10
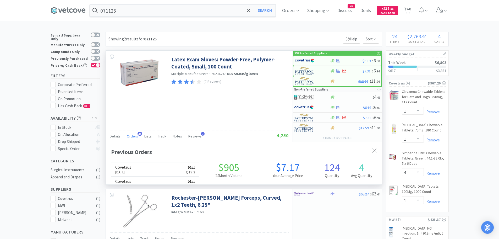
scroll to position [140, 276]
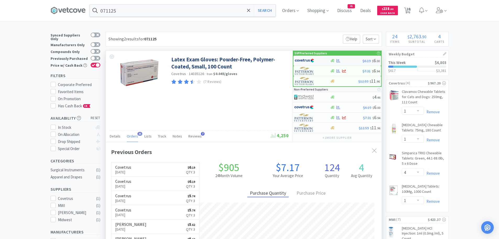
click at [303, 61] on img at bounding box center [305, 61] width 20 height 8
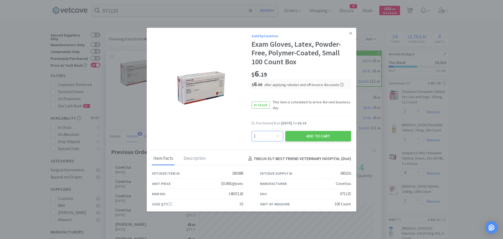
click at [270, 135] on select "Enter Quantity 1 2 3 4 5 6 7 8 9 10 11 12 13 14 15 16 17 18 19 20 Enter Quantity" at bounding box center [267, 136] width 32 height 10
select select "3"
click at [251, 131] on select "Enter Quantity 1 2 3 4 5 6 7 8 9 10 11 12 13 14 15 16 17 18 19 20 Enter Quantity" at bounding box center [267, 136] width 32 height 10
click at [304, 139] on button "Add to Cart" at bounding box center [318, 136] width 66 height 10
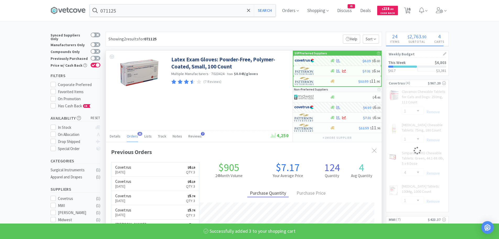
select select "3"
select select "2"
select select "1"
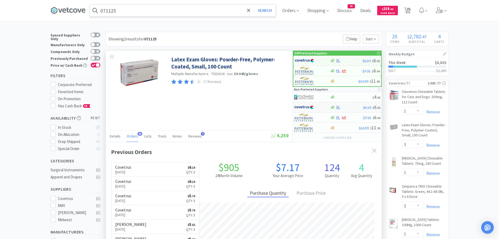
click at [167, 10] on input "071125" at bounding box center [183, 10] width 186 height 12
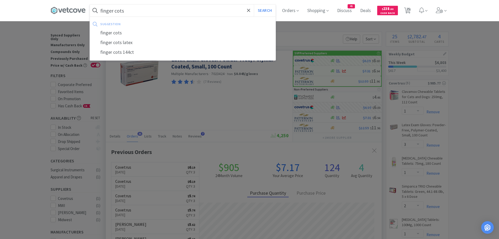
type input "finger cots"
click at [254, 4] on button "Search" at bounding box center [265, 10] width 22 height 12
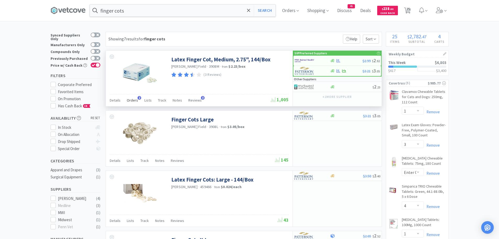
click at [131, 100] on span "Orders" at bounding box center [132, 100] width 11 height 5
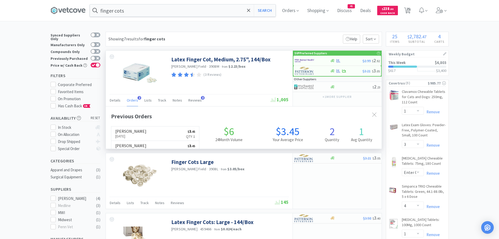
scroll to position [136, 276]
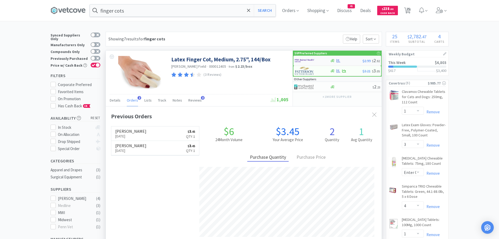
click at [315, 62] on div at bounding box center [309, 60] width 29 height 9
select select "1"
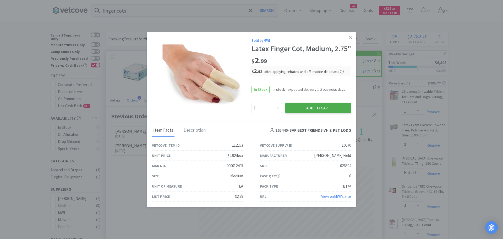
click at [298, 112] on button "Add to Cart" at bounding box center [318, 107] width 66 height 10
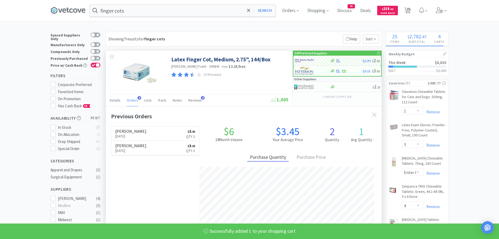
select select "1"
select select "2"
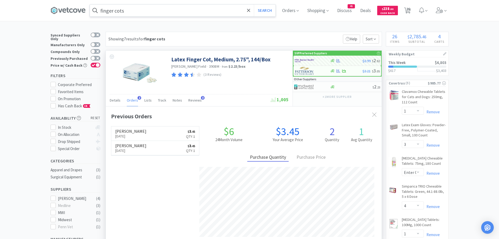
click at [169, 8] on input "finger cots" at bounding box center [183, 10] width 186 height 12
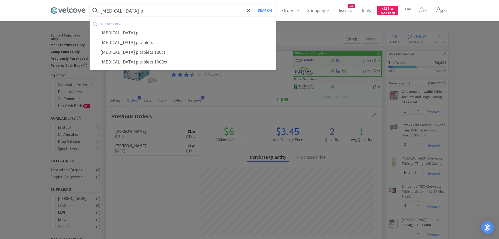
type input "[MEDICAL_DATA] p"
click at [254, 4] on button "Search" at bounding box center [265, 10] width 22 height 12
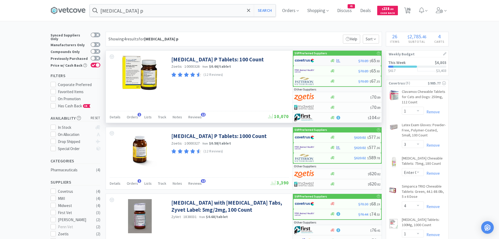
click at [308, 60] on img at bounding box center [305, 61] width 20 height 8
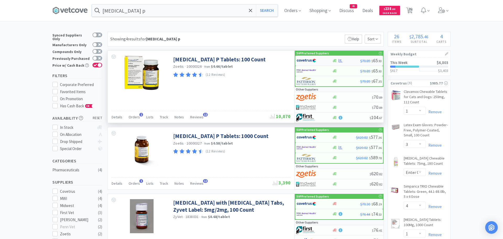
select select "1"
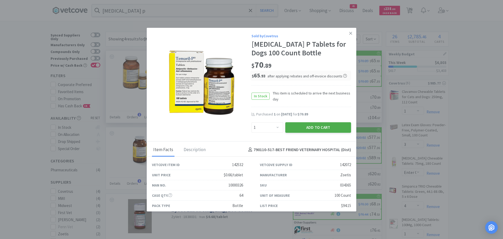
click at [298, 128] on button "Add to Cart" at bounding box center [318, 127] width 66 height 10
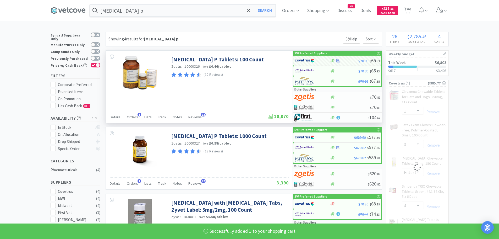
select select "1"
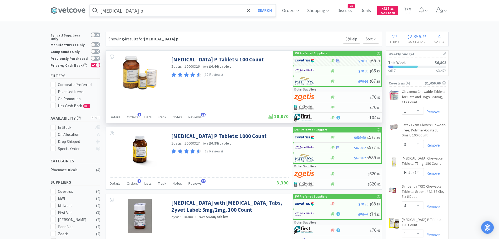
click at [169, 12] on input "[MEDICAL_DATA] p" at bounding box center [183, 10] width 186 height 12
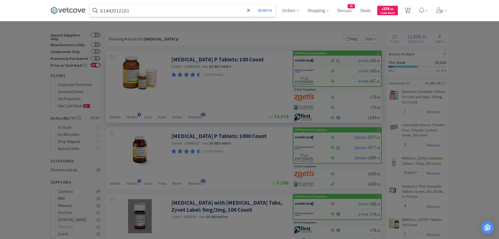
type input "61442012101"
click at [254, 4] on button "Search" at bounding box center [265, 10] width 22 height 12
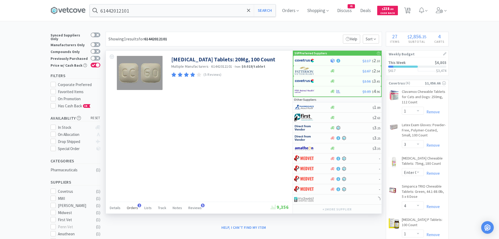
click at [132, 207] on span "Orders" at bounding box center [132, 207] width 11 height 5
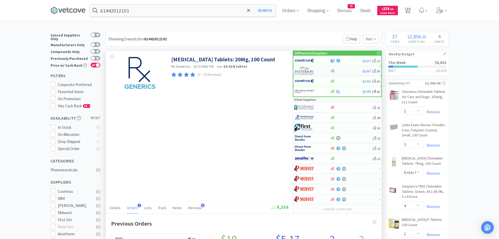
click at [314, 70] on div at bounding box center [309, 70] width 29 height 9
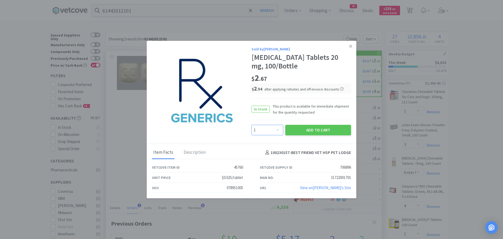
click at [278, 129] on select "Enter Quantity 1 2 3 4 5 6 7 8 9 10 11 12 13 14 15 16 17 18 19 20 Enter Quantity" at bounding box center [267, 130] width 32 height 10
select select "2"
click at [251, 125] on select "Enter Quantity 1 2 3 4 5 6 7 8 9 10 11 12 13 14 15 16 17 18 19 20 Enter Quantity" at bounding box center [267, 130] width 32 height 10
click at [295, 131] on button "Add to Cart" at bounding box center [318, 130] width 66 height 10
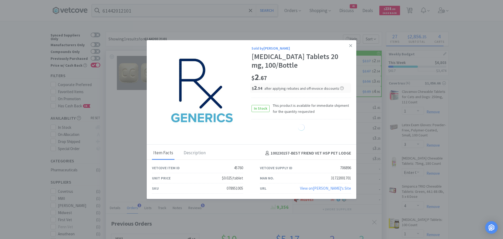
select select "2"
select select "3"
select select "1"
select select "4"
select select "2"
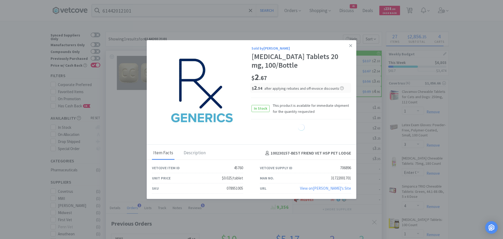
select select "1"
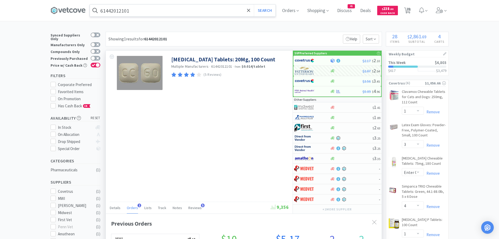
click at [159, 13] on input "61442012101" at bounding box center [183, 10] width 186 height 12
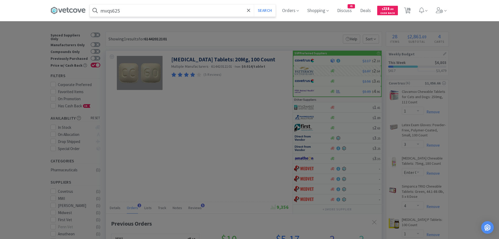
type input "mvqs625"
click at [254, 4] on button "Search" at bounding box center [265, 10] width 22 height 12
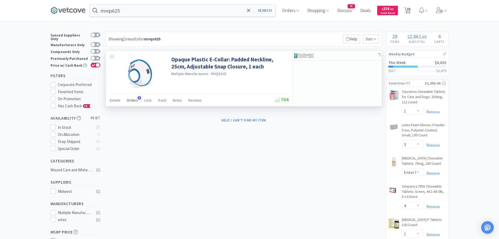
click at [131, 99] on span "Orders" at bounding box center [132, 100] width 11 height 5
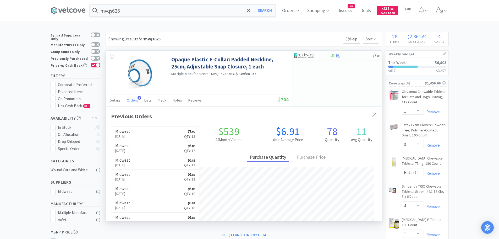
scroll to position [136, 276]
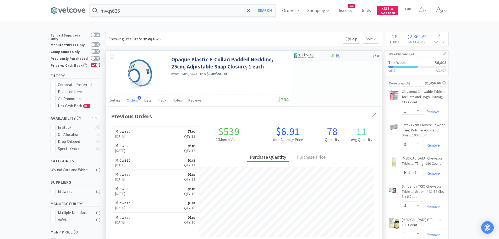
click at [311, 55] on img at bounding box center [304, 56] width 20 height 8
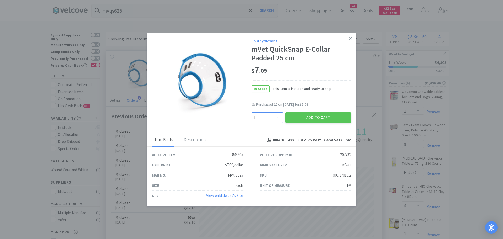
click at [276, 114] on select "Enter Quantity 1 2 3 4 5 6 7 8 9 10 11 12 13 14 15 16 17 18 19 20 Enter Quantity" at bounding box center [267, 117] width 32 height 10
select select "12"
click at [251, 112] on select "Enter Quantity 1 2 3 4 5 6 7 8 9 10 11 12 13 14 15 16 17 18 19 20 Enter Quantity" at bounding box center [267, 117] width 32 height 10
click at [297, 118] on button "Add to Cart" at bounding box center [318, 117] width 66 height 10
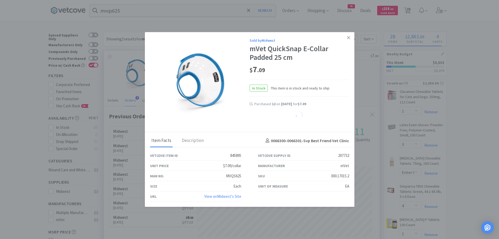
select select "12"
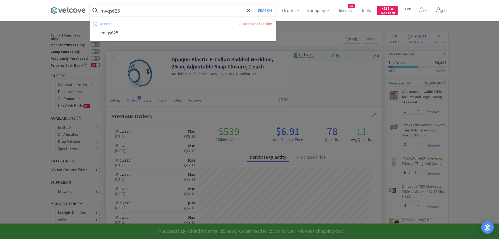
click at [147, 10] on input "mvqs625" at bounding box center [183, 10] width 186 height 12
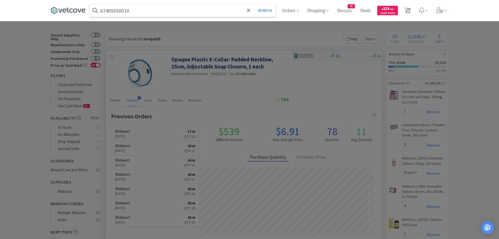
click at [254, 4] on button "Search" at bounding box center [265, 10] width 22 height 12
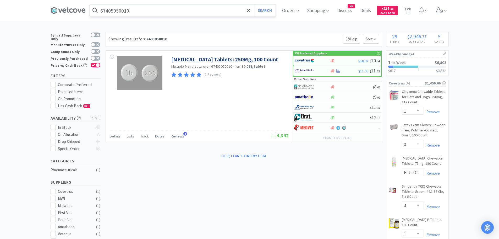
click at [149, 11] on input "67405050010" at bounding box center [183, 10] width 186 height 12
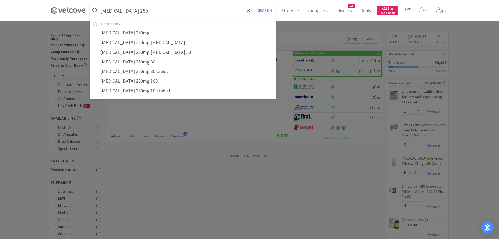
type input "[MEDICAL_DATA] 250"
click at [254, 4] on button "Search" at bounding box center [265, 10] width 22 height 12
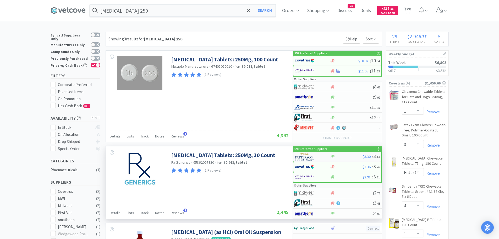
click at [305, 156] on img at bounding box center [305, 156] width 20 height 8
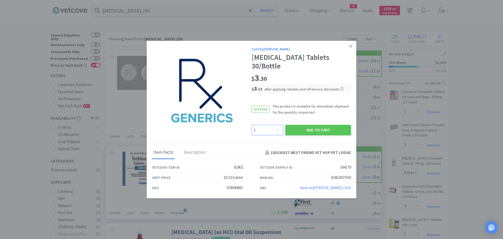
click at [275, 125] on select "Enter Quantity 1 2 3 4 5 6 7 8 9 10 11 12 13 14 15 16 17 18 19 20 Enter Quantity" at bounding box center [267, 130] width 32 height 10
select select "4"
click at [251, 125] on select "Enter Quantity 1 2 3 4 5 6 7 8 9 10 11 12 13 14 15 16 17 18 19 20 Enter Quantity" at bounding box center [267, 130] width 32 height 10
click at [313, 125] on button "Add to Cart" at bounding box center [318, 130] width 66 height 10
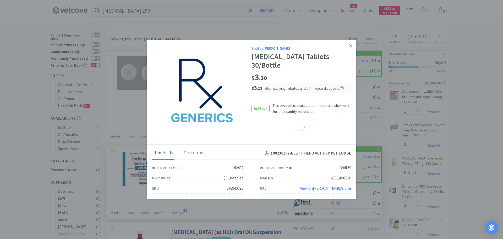
select select "4"
select select "1"
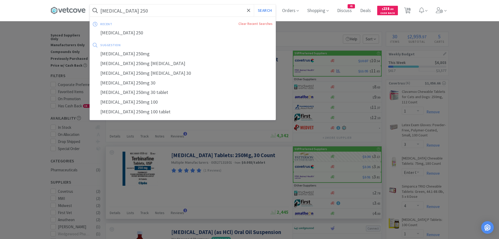
click at [199, 10] on input "[MEDICAL_DATA] 250" at bounding box center [183, 10] width 186 height 12
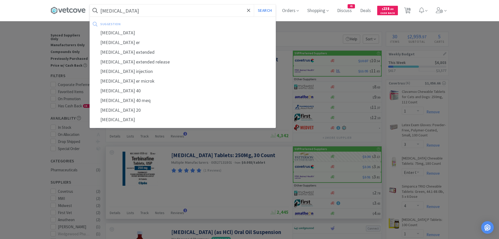
type input "[MEDICAL_DATA]"
click at [254, 4] on button "Search" at bounding box center [265, 10] width 22 height 12
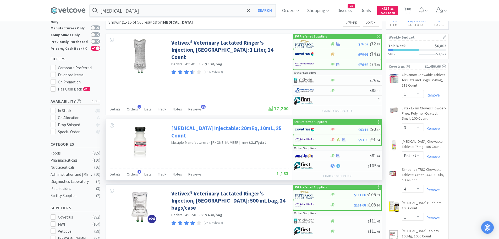
scroll to position [18, 0]
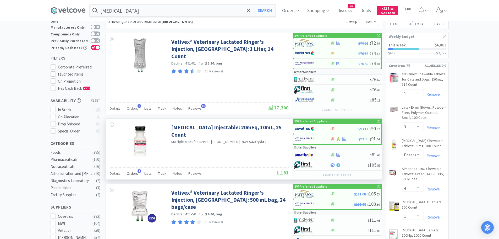
click at [133, 172] on span "Orders" at bounding box center [132, 173] width 11 height 5
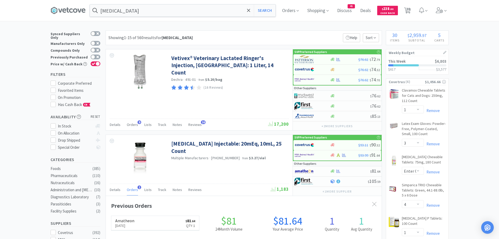
scroll to position [0, 0]
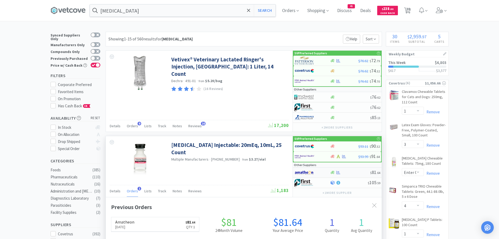
click at [322, 171] on div at bounding box center [308, 172] width 29 height 9
select select "1"
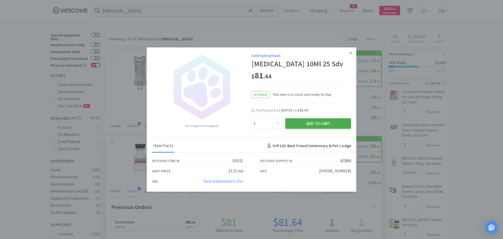
click at [306, 126] on button "Add to Cart" at bounding box center [318, 123] width 66 height 10
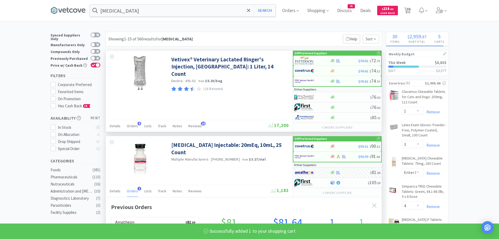
select select "1"
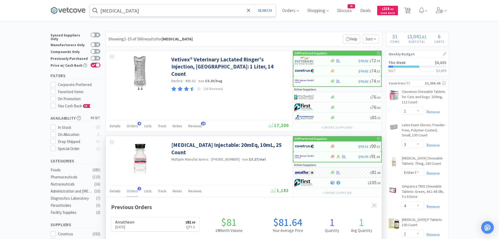
click at [158, 9] on input "[MEDICAL_DATA]" at bounding box center [183, 10] width 186 height 12
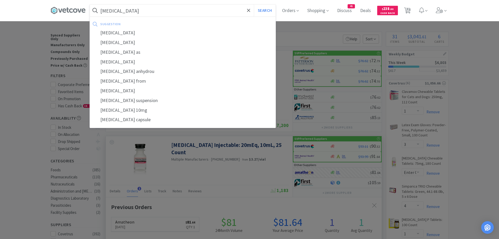
click at [254, 4] on button "Search" at bounding box center [265, 10] width 22 height 12
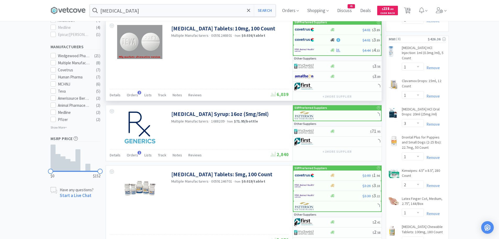
scroll to position [279, 0]
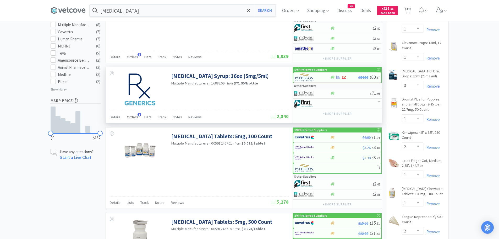
click at [133, 116] on span "Orders" at bounding box center [132, 116] width 11 height 5
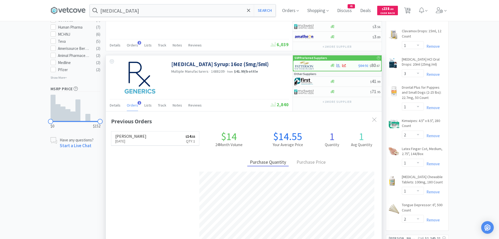
scroll to position [297, 0]
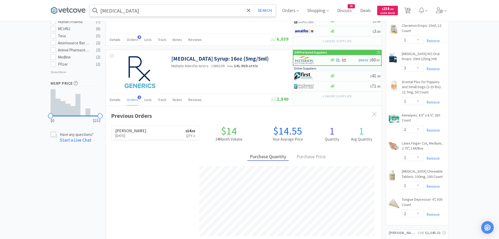
click at [147, 9] on input "[MEDICAL_DATA]" at bounding box center [183, 10] width 186 height 12
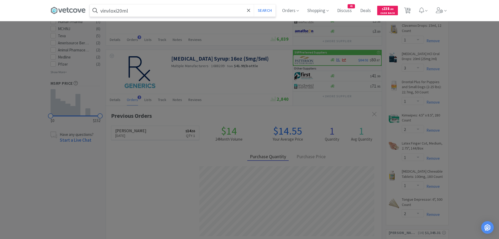
type input "vinvloxi20ml"
click at [254, 4] on button "Search" at bounding box center [265, 10] width 22 height 12
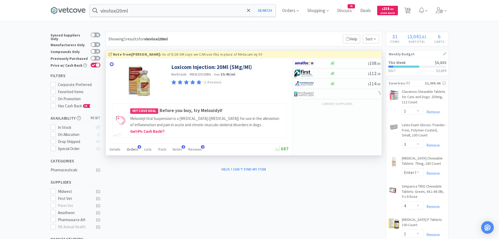
click at [136, 148] on span "Orders" at bounding box center [132, 149] width 11 height 5
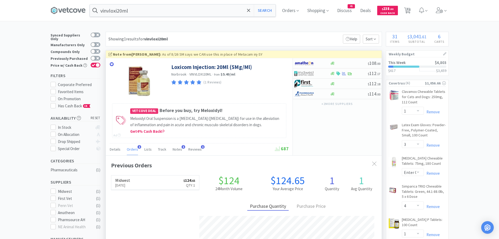
scroll to position [136, 276]
click at [344, 103] on button "+ 2 more supplier s" at bounding box center [337, 103] width 36 height 7
click at [319, 73] on div at bounding box center [308, 73] width 29 height 9
select select "1"
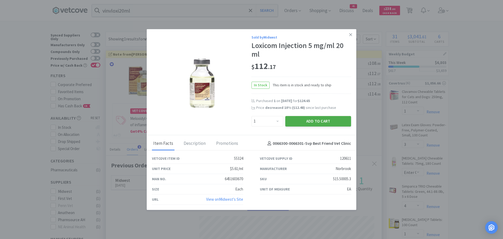
click at [295, 119] on button "Add to Cart" at bounding box center [318, 121] width 66 height 10
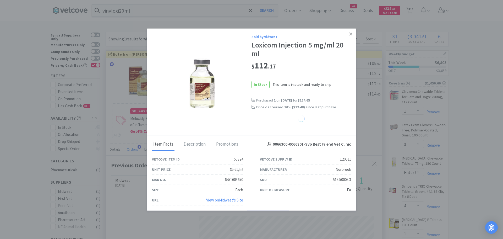
select select "1"
select select "12"
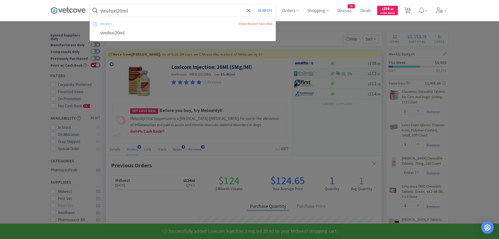
click at [140, 8] on input "vinvloxi20ml" at bounding box center [183, 10] width 186 height 12
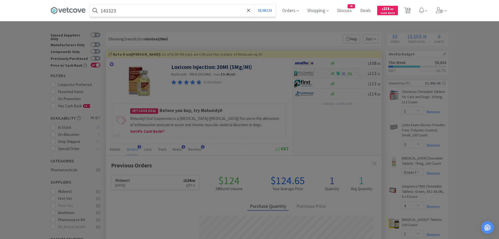
type input "143323"
click at [254, 4] on button "Search" at bounding box center [265, 10] width 22 height 12
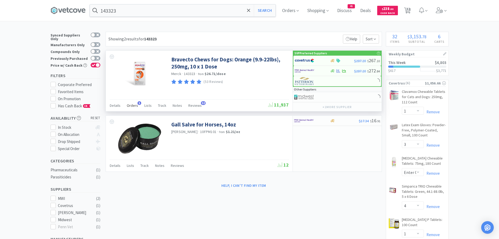
click at [134, 106] on span "Orders" at bounding box center [132, 105] width 11 height 5
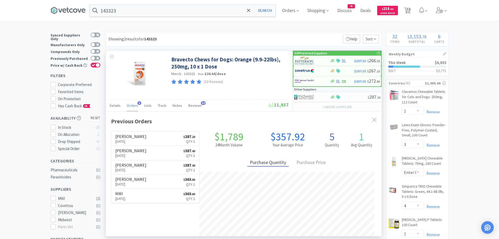
scroll to position [136, 276]
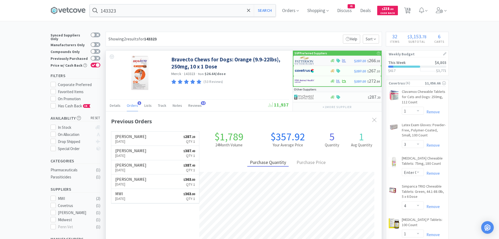
click at [312, 59] on img at bounding box center [305, 61] width 20 height 8
select select "1"
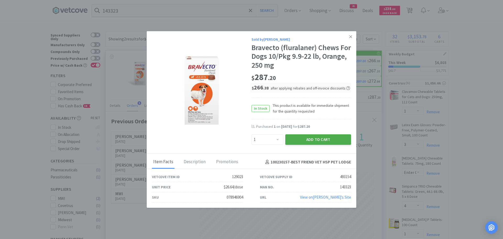
click at [319, 140] on button "Add to Cart" at bounding box center [318, 139] width 66 height 10
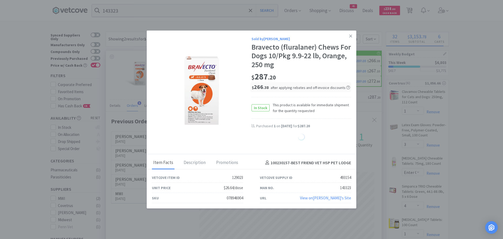
select select "1"
select select "2"
select select "3"
select select "1"
select select "4"
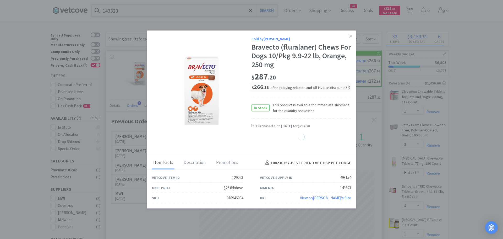
select select "2"
select select "1"
select select "4"
select select "1"
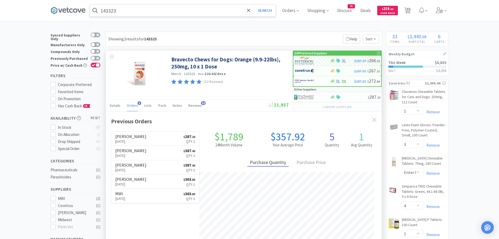
click at [132, 6] on input "143323" at bounding box center [183, 10] width 186 height 12
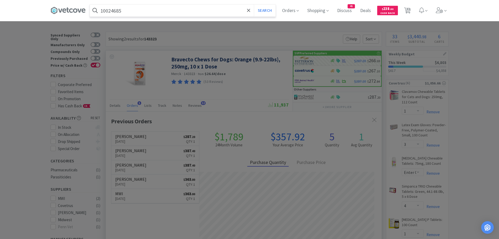
type input "10024685"
click at [254, 4] on button "Search" at bounding box center [265, 10] width 22 height 12
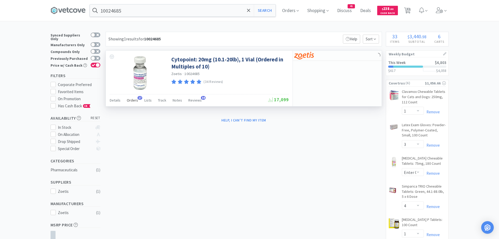
click at [135, 101] on span "Orders" at bounding box center [132, 100] width 11 height 5
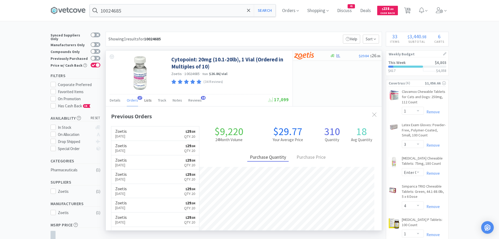
scroll to position [140, 276]
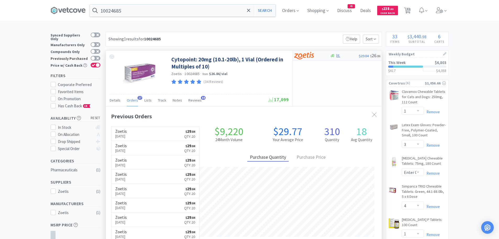
click at [315, 57] on div at bounding box center [308, 55] width 29 height 9
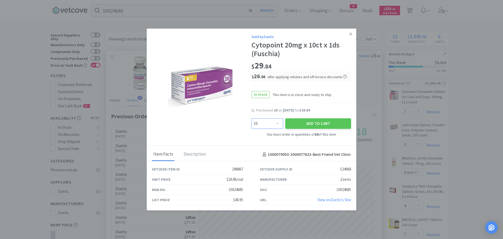
click at [271, 123] on select "Enter Quantity 10 20 30 40 50 60 70 80 90 100 110 120 130 140 150 160 170 180 1…" at bounding box center [267, 123] width 32 height 10
select select "20"
click at [251, 118] on select "Enter Quantity 10 20 30 40 50 60 70 80 90 100 110 120 130 140 150 160 170 180 1…" at bounding box center [267, 123] width 32 height 10
click at [299, 121] on button "Add to Cart" at bounding box center [318, 123] width 66 height 10
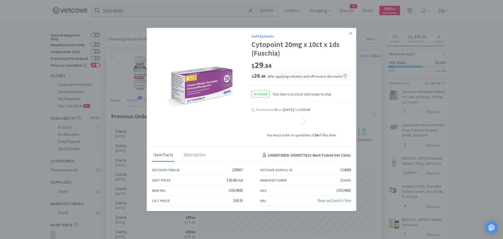
select select "20"
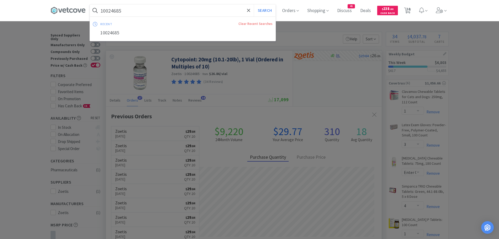
type input "h"
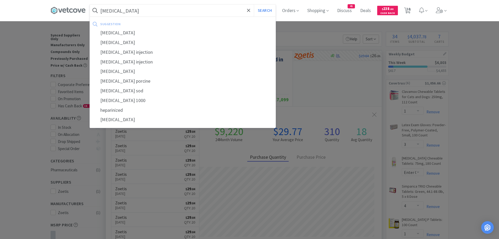
type input "[MEDICAL_DATA]"
click at [254, 4] on button "Search" at bounding box center [265, 10] width 22 height 12
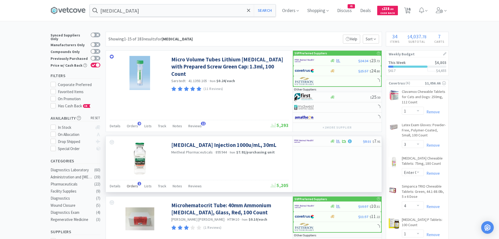
click at [133, 183] on span "Orders" at bounding box center [132, 185] width 11 height 5
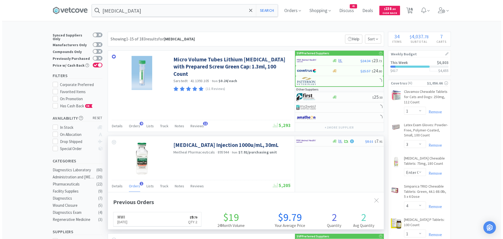
scroll to position [136, 276]
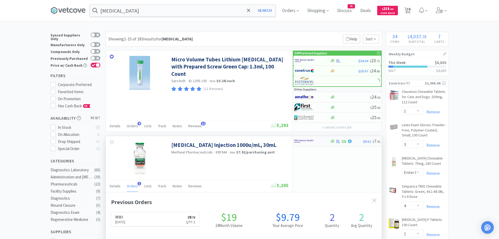
click at [307, 141] on img at bounding box center [304, 141] width 20 height 8
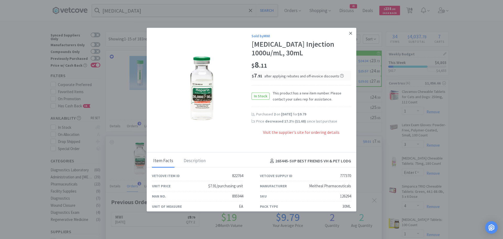
click at [346, 34] on link at bounding box center [350, 33] width 9 height 11
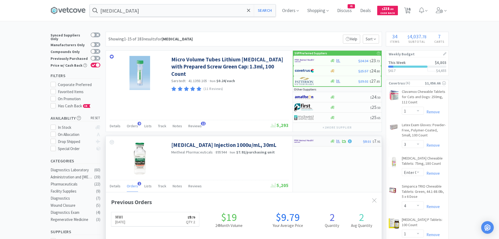
click at [311, 141] on img at bounding box center [304, 141] width 20 height 8
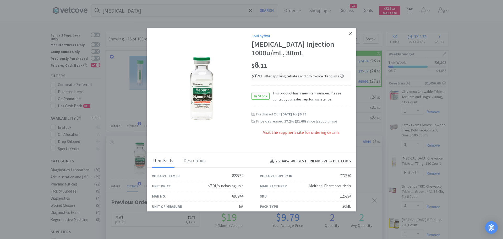
click at [349, 32] on icon at bounding box center [350, 33] width 3 height 3
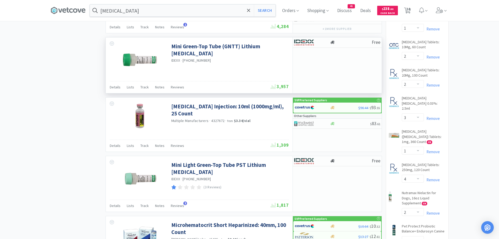
scroll to position [646, 0]
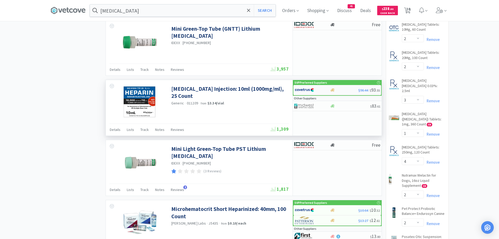
click at [301, 86] on img at bounding box center [305, 90] width 20 height 8
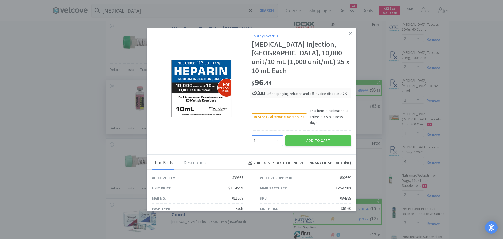
click at [264, 135] on select "Enter Quantity 1 2 3 4 5 6 7 8 9 10 11 12 13 14 15 16 17 18 19 20 Enter Quantity" at bounding box center [267, 140] width 32 height 10
select select "2"
click at [251, 135] on select "Enter Quantity 1 2 3 4 5 6 7 8 9 10 11 12 13 14 15 16 17 18 19 20 Enter Quantity" at bounding box center [267, 140] width 32 height 10
click at [299, 135] on button "Add to Cart" at bounding box center [318, 140] width 66 height 10
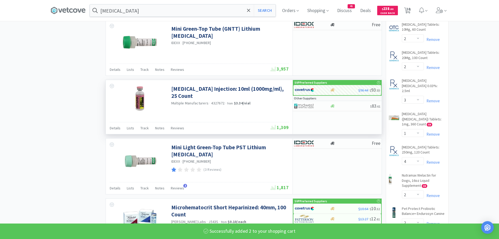
select select "2"
select select "3"
select select "2"
select select "1"
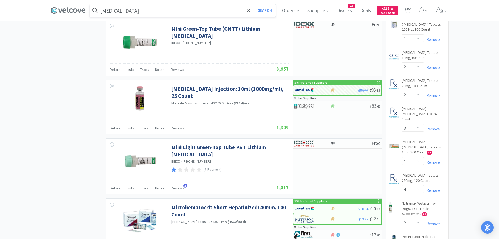
click at [143, 12] on input "[MEDICAL_DATA]" at bounding box center [183, 10] width 186 height 12
